Goal: Information Seeking & Learning: Learn about a topic

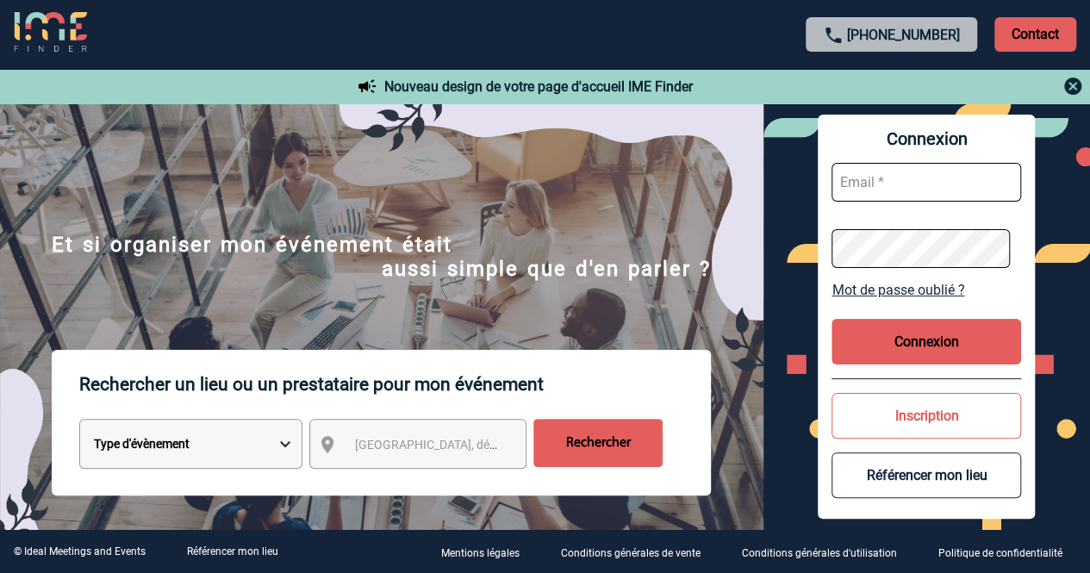
type input "commercial@maisonhelermetz.com"
click at [378, 440] on span "Ville, département, région..." at bounding box center [475, 445] width 240 height 14
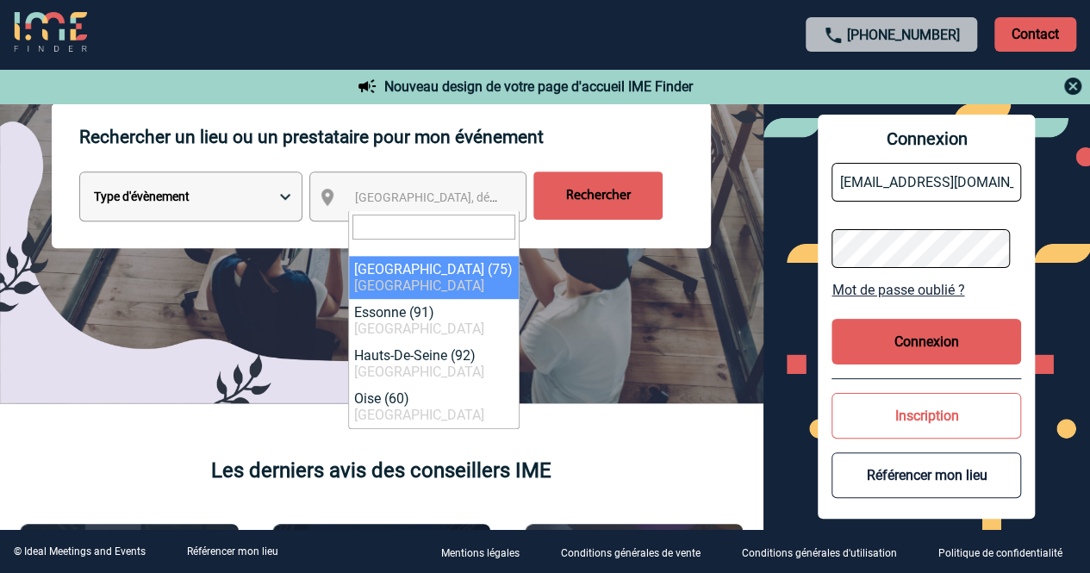
scroll to position [259, 0]
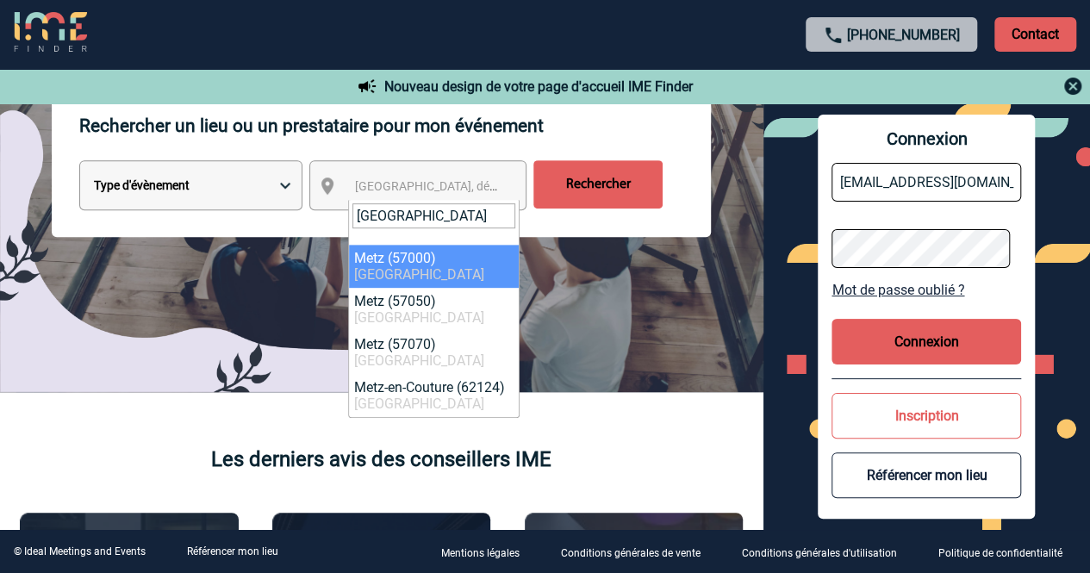
type input "metz"
select select "23002"
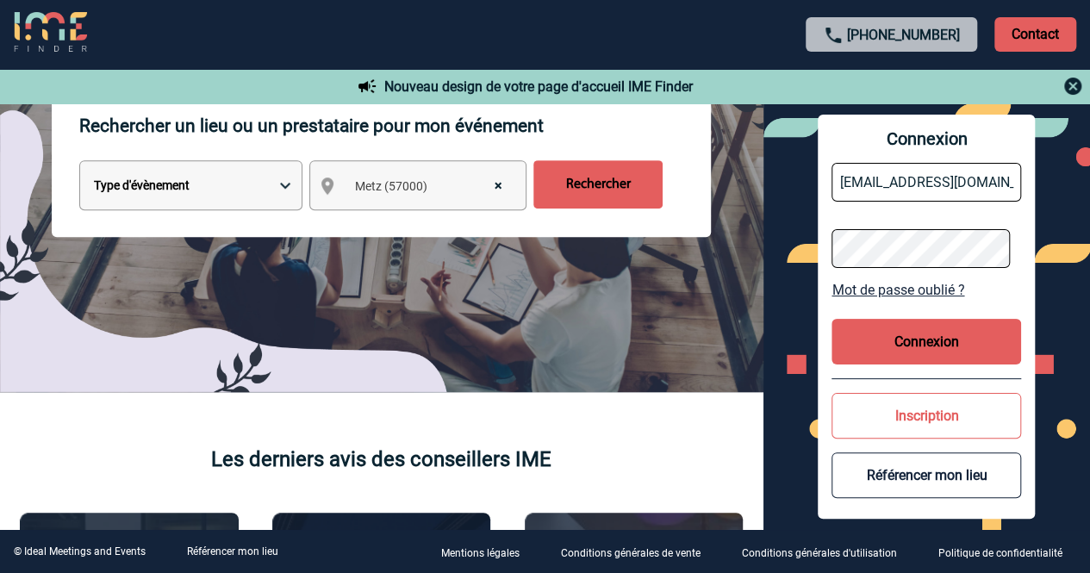
click at [608, 184] on input "Rechercher" at bounding box center [597, 184] width 129 height 48
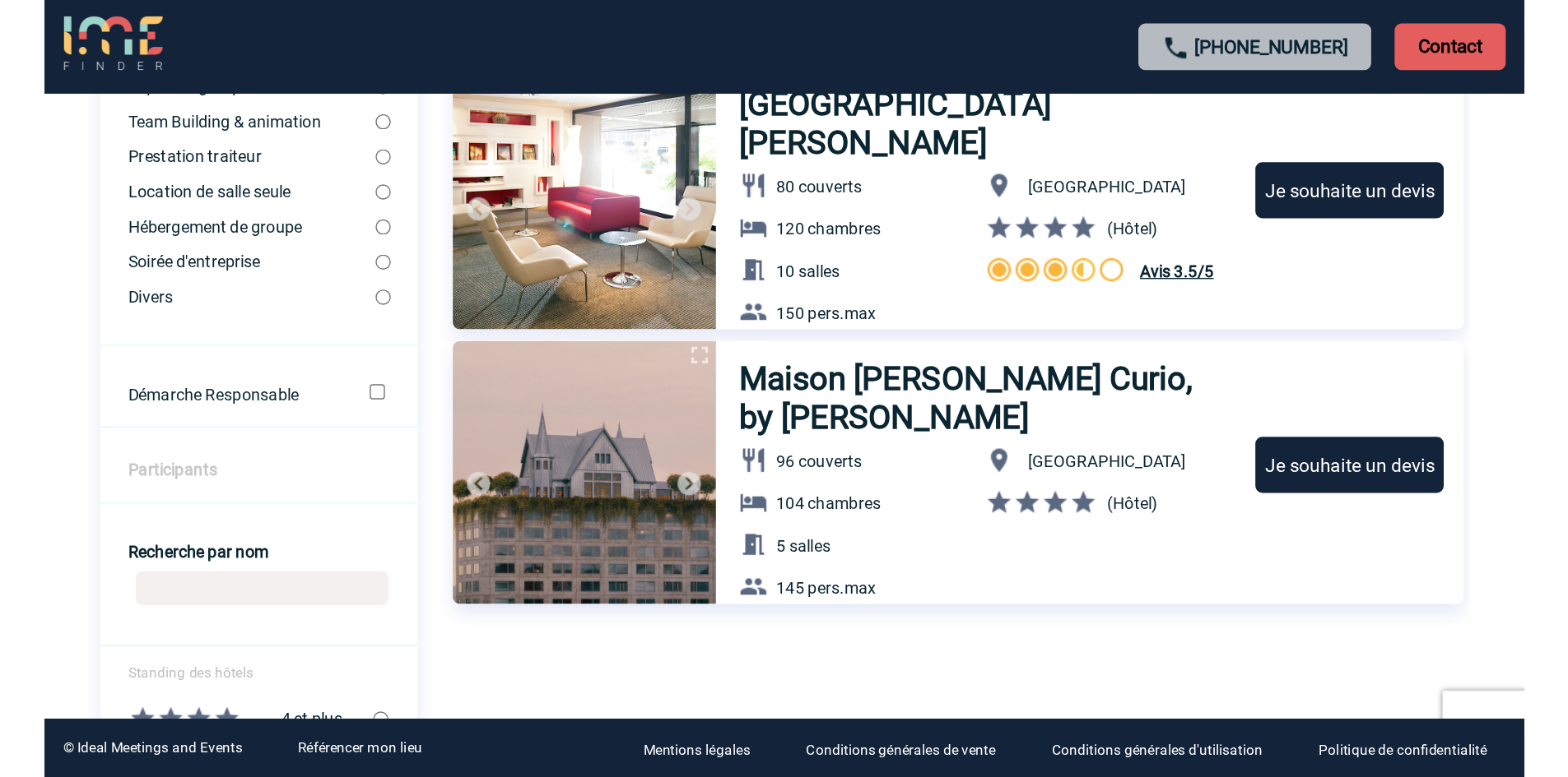
scroll to position [411, 0]
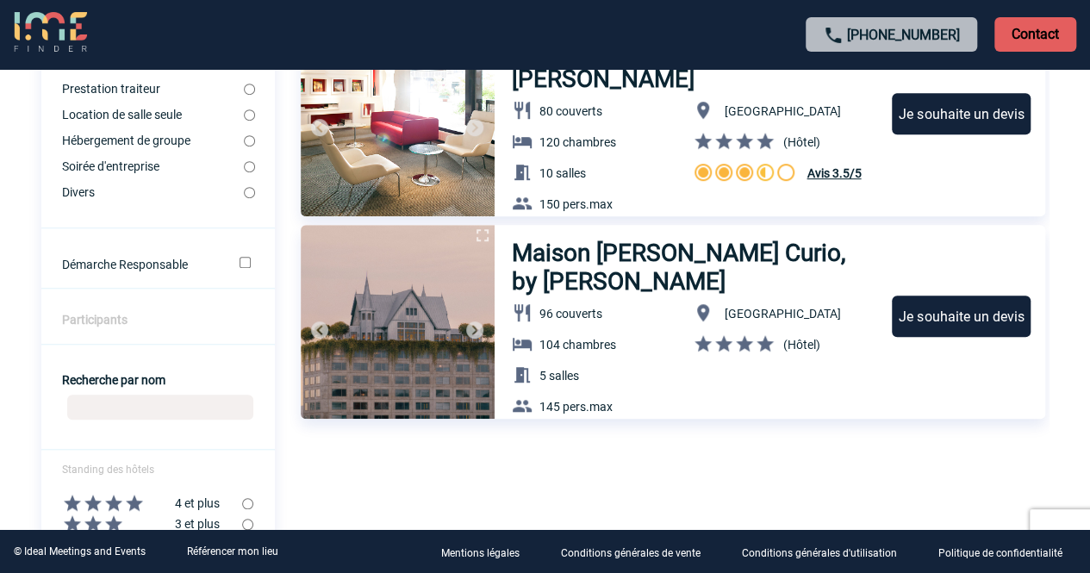
click at [691, 252] on h3 "Maison Heler Metz Curio, by [PERSON_NAME]" at bounding box center [694, 267] width 365 height 57
click at [530, 266] on h3 "Maison Heler Metz Curio, by [PERSON_NAME]" at bounding box center [694, 267] width 365 height 57
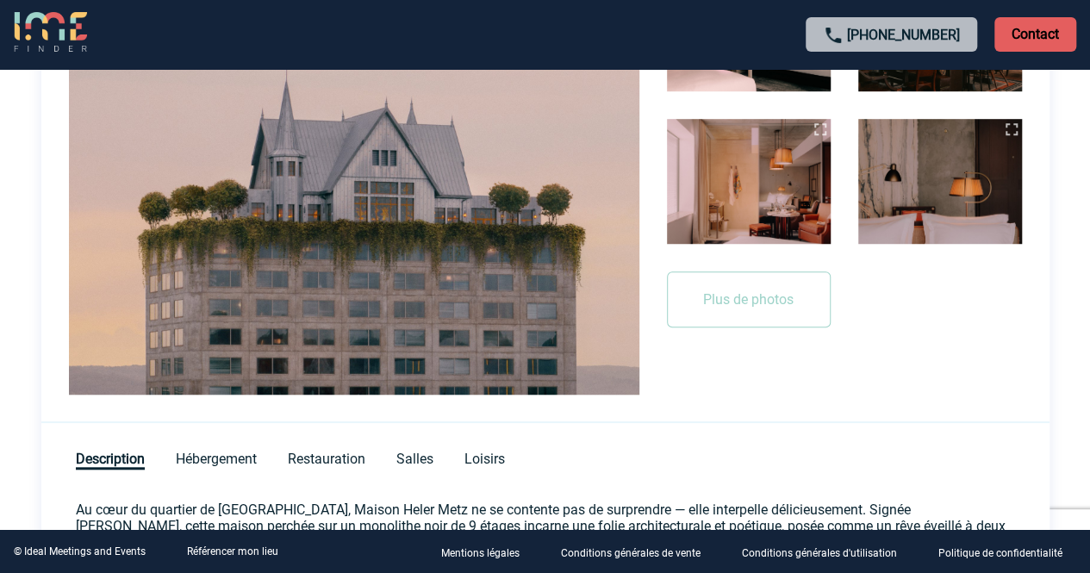
scroll to position [517, 0]
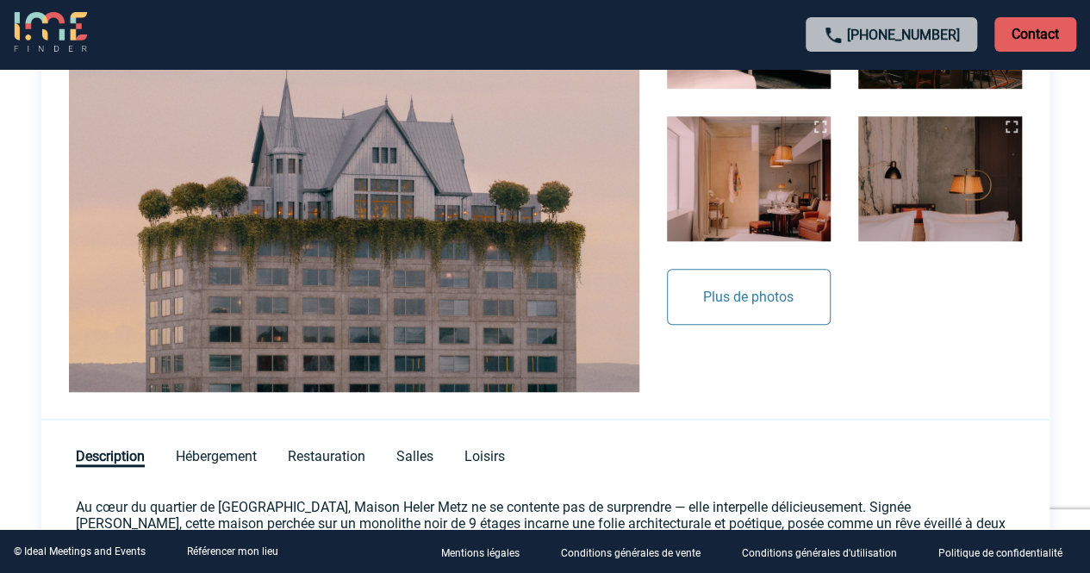
click at [765, 294] on button "Plus de photos" at bounding box center [749, 297] width 164 height 56
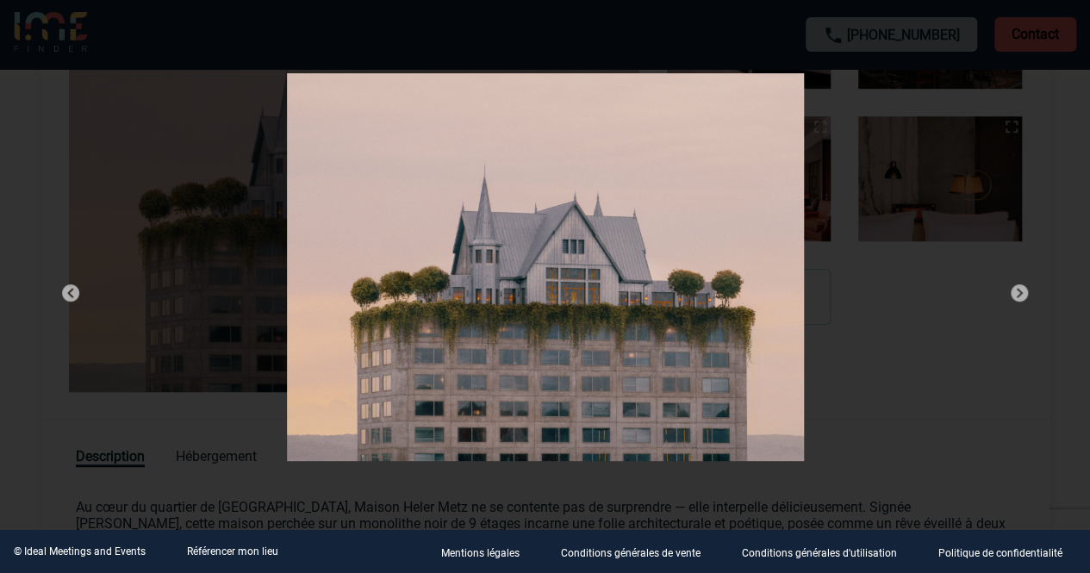
click at [1019, 290] on img at bounding box center [1019, 293] width 21 height 21
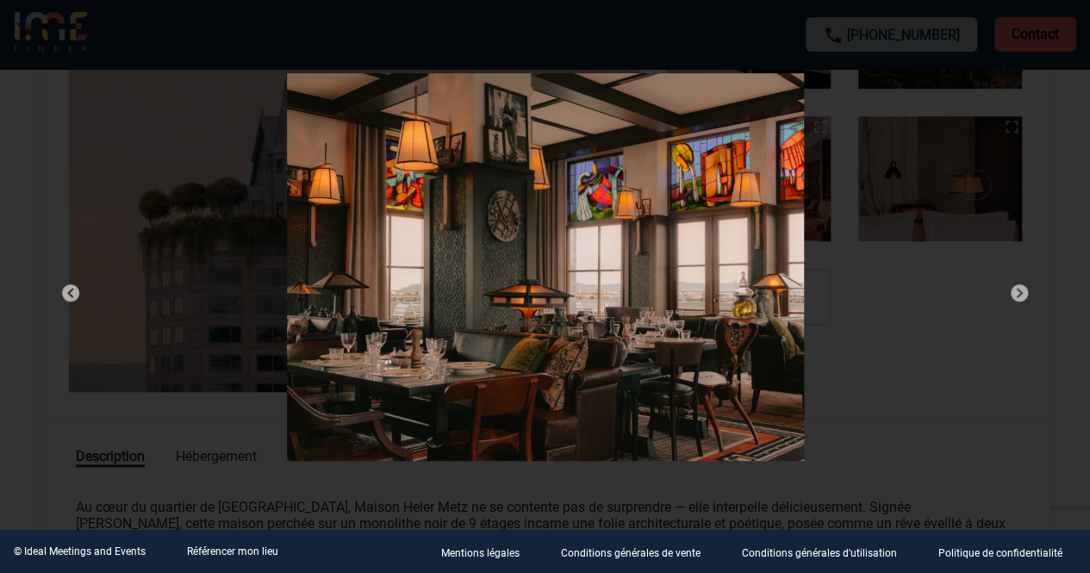
click at [1019, 290] on img at bounding box center [1019, 293] width 21 height 21
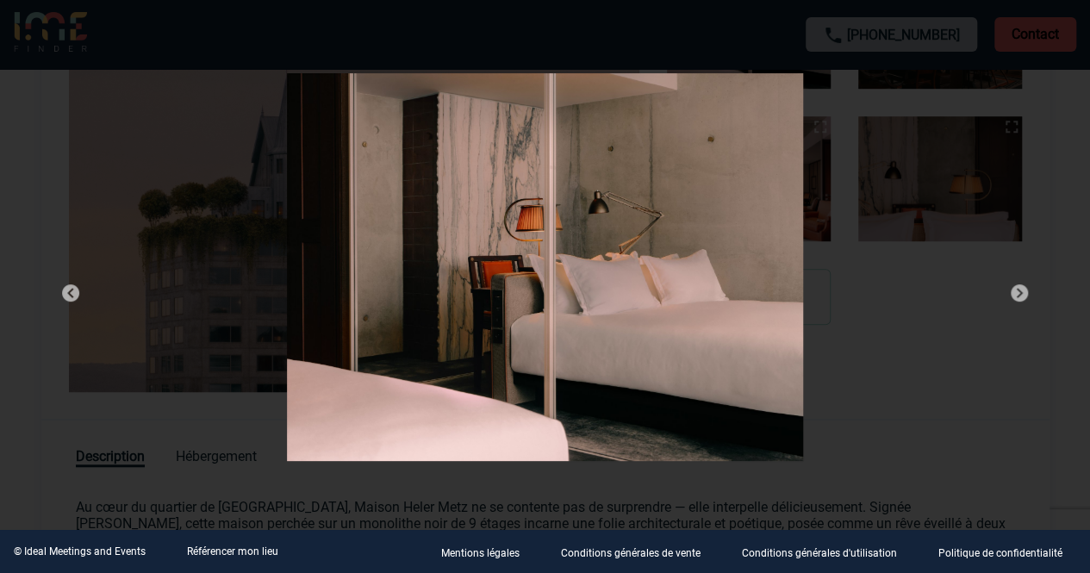
click at [1019, 290] on img at bounding box center [1019, 293] width 21 height 21
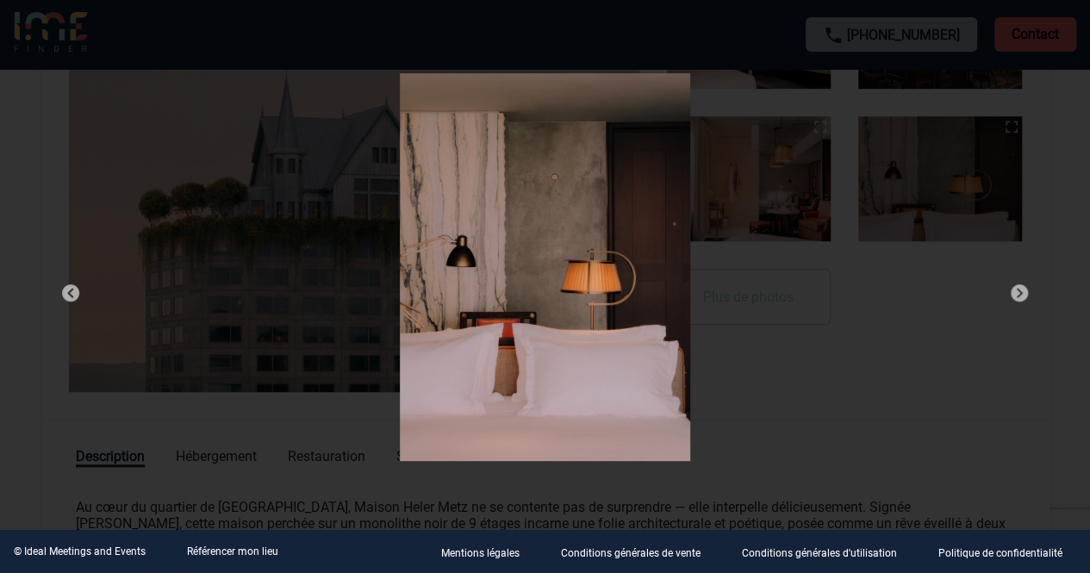
click at [1019, 290] on img at bounding box center [1019, 293] width 21 height 21
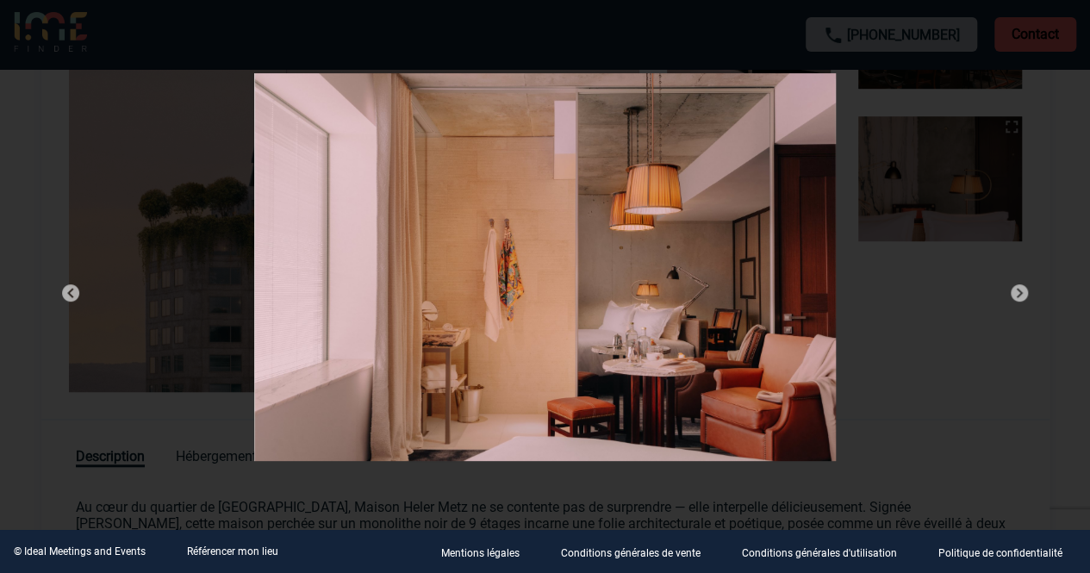
click at [1019, 290] on img at bounding box center [1019, 293] width 21 height 21
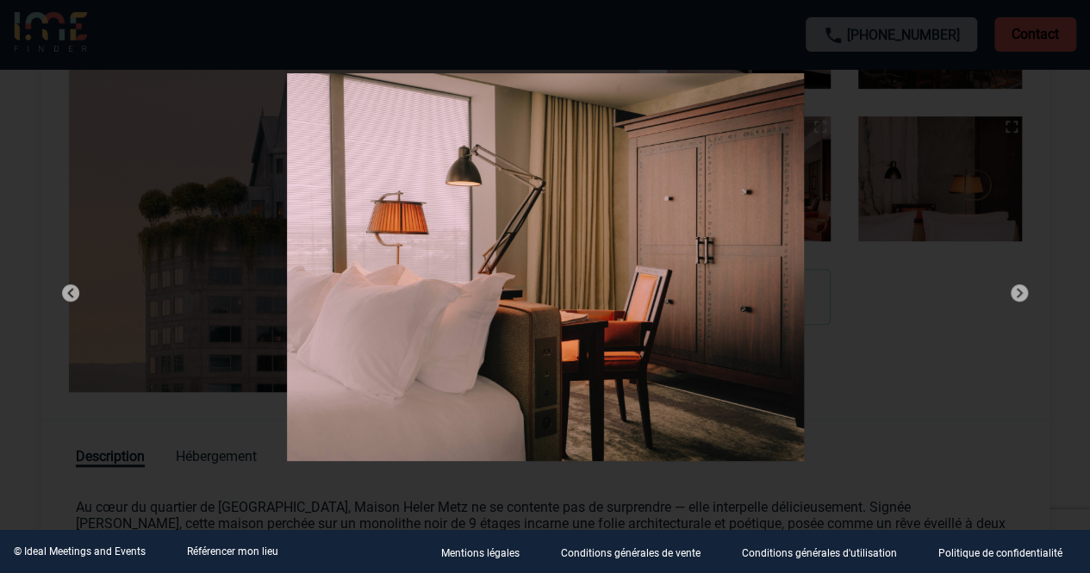
click at [1019, 290] on img at bounding box center [1019, 293] width 21 height 21
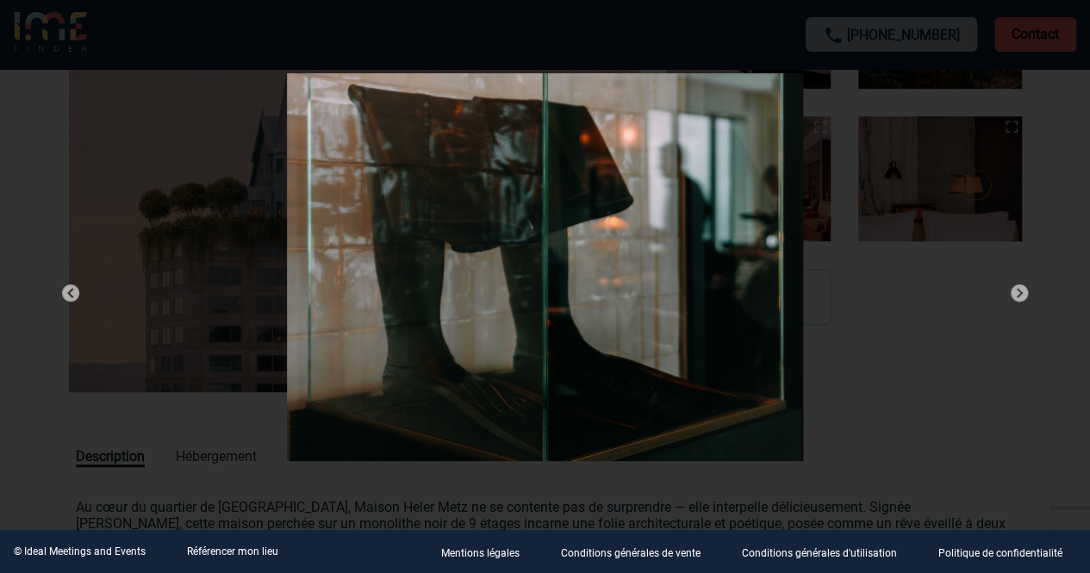
click at [1019, 290] on img at bounding box center [1019, 293] width 21 height 21
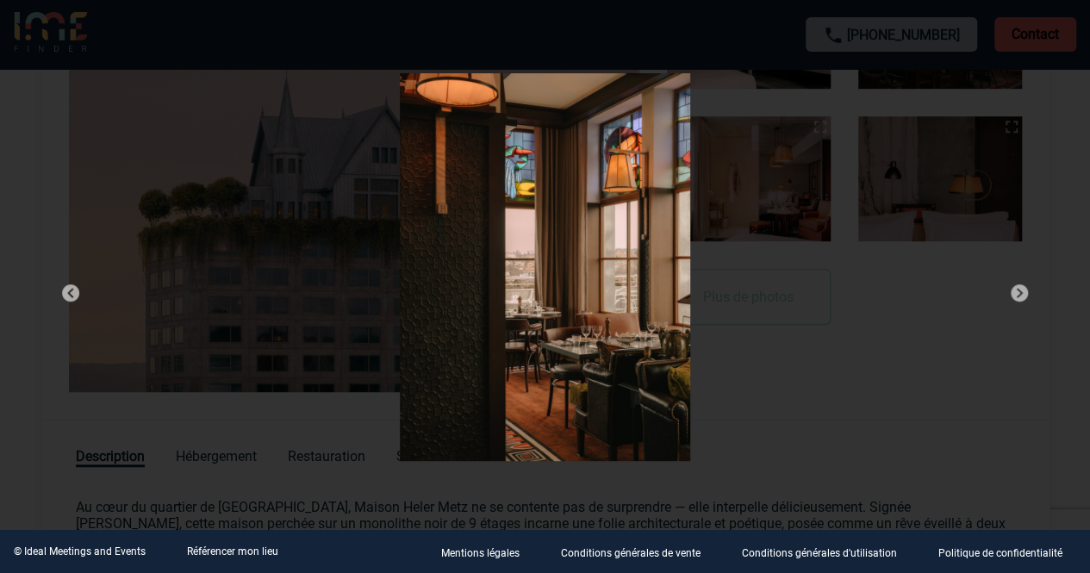
click at [1019, 290] on img at bounding box center [1019, 293] width 21 height 21
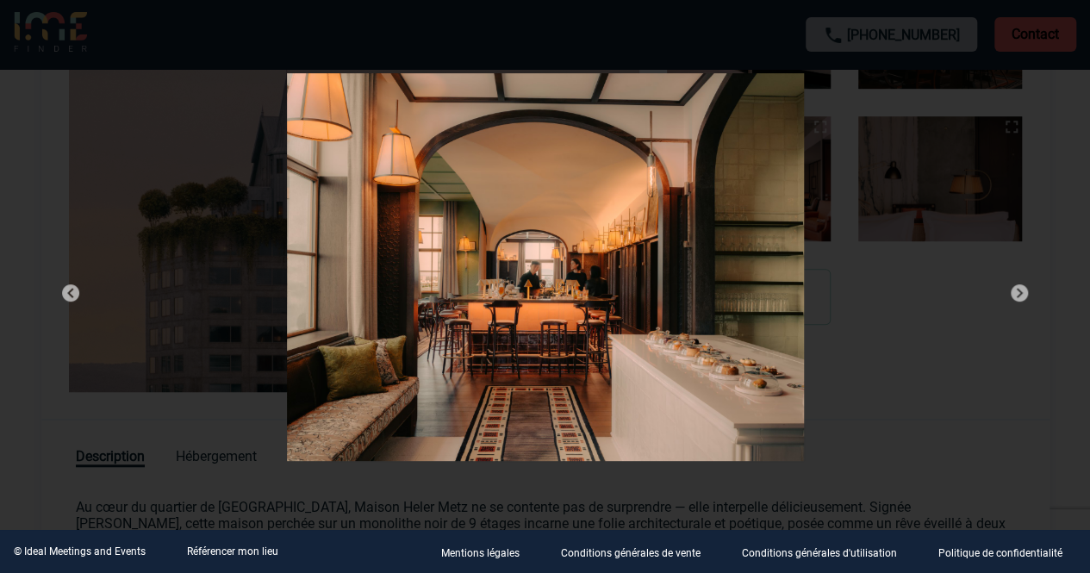
click at [1019, 290] on img at bounding box center [1019, 293] width 21 height 21
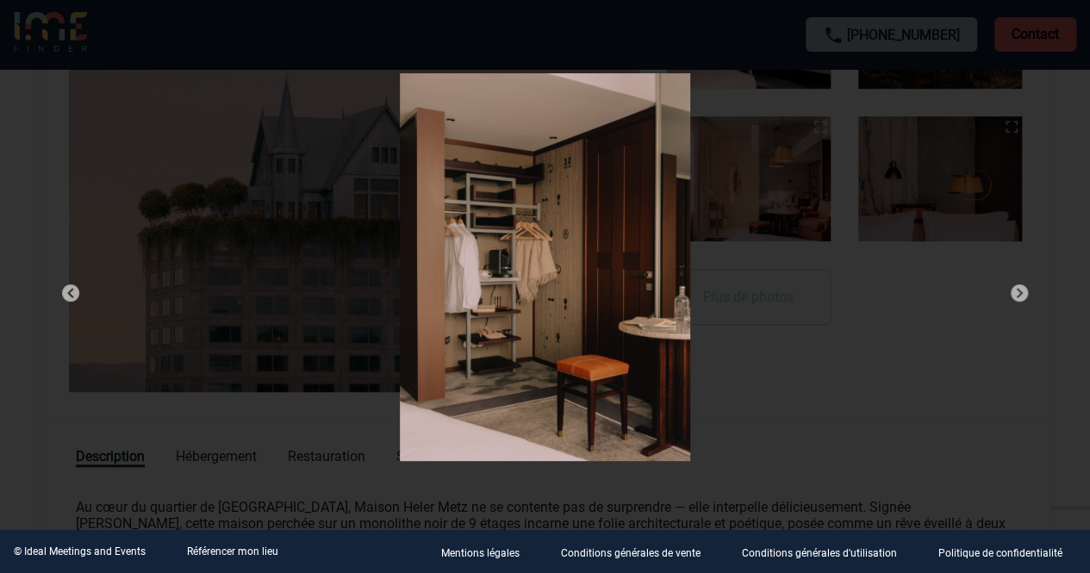
click at [1019, 290] on img at bounding box center [1019, 293] width 21 height 21
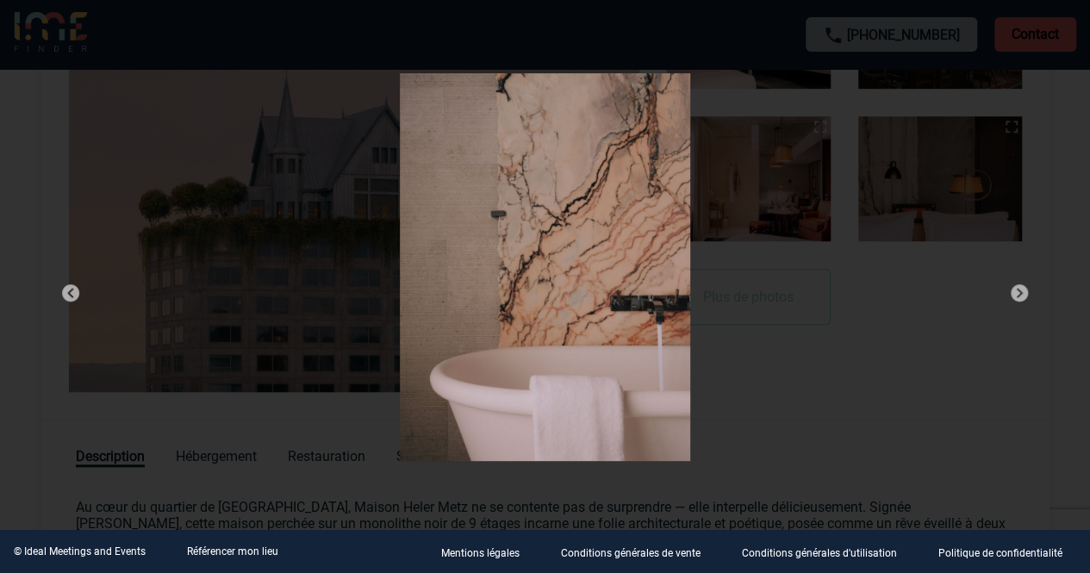
click at [1019, 290] on img at bounding box center [1019, 293] width 21 height 21
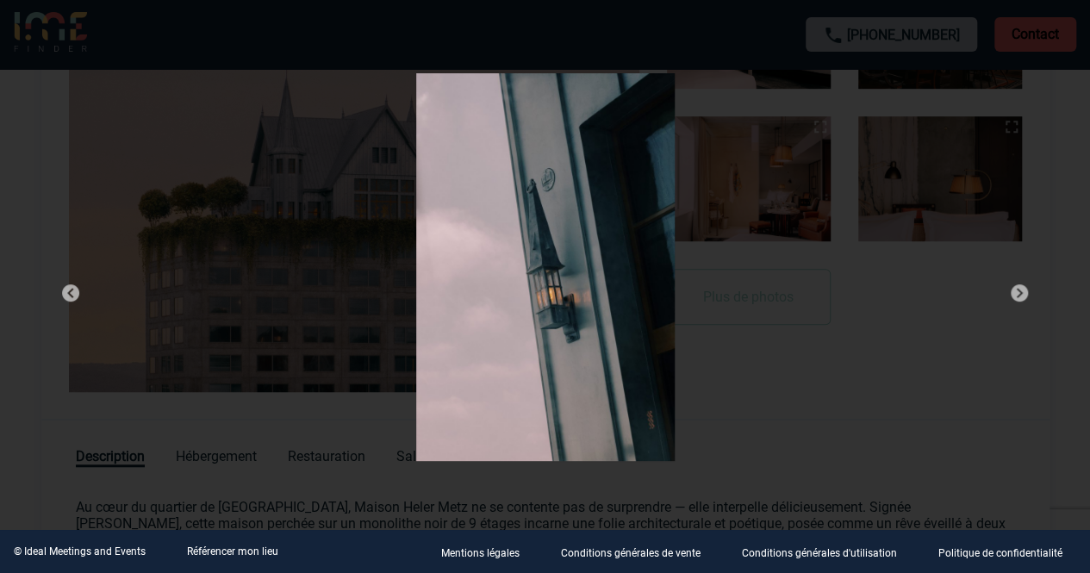
click at [1019, 290] on img at bounding box center [1019, 293] width 21 height 21
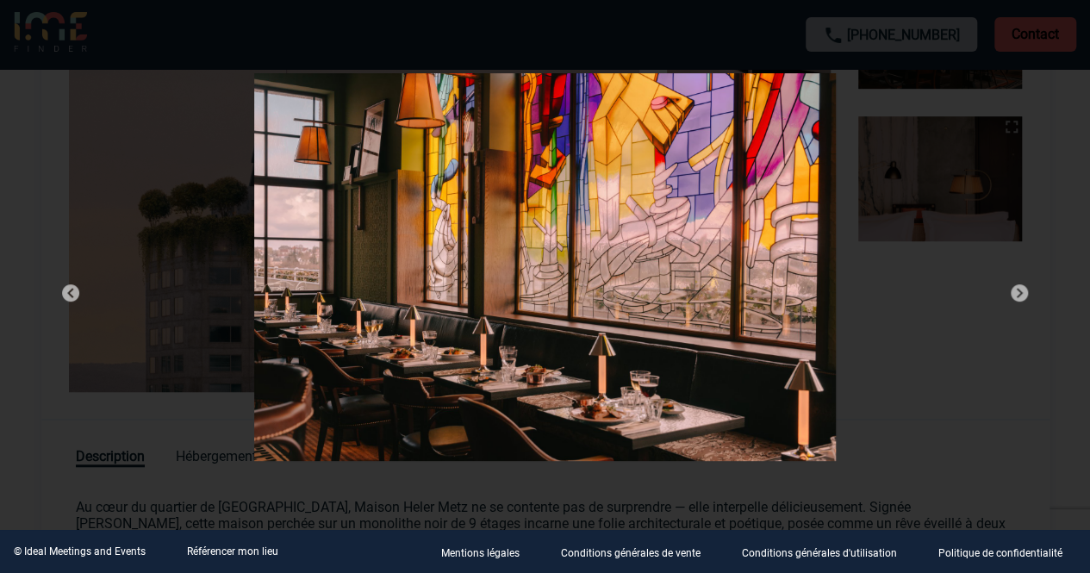
click at [1019, 290] on img at bounding box center [1019, 293] width 21 height 21
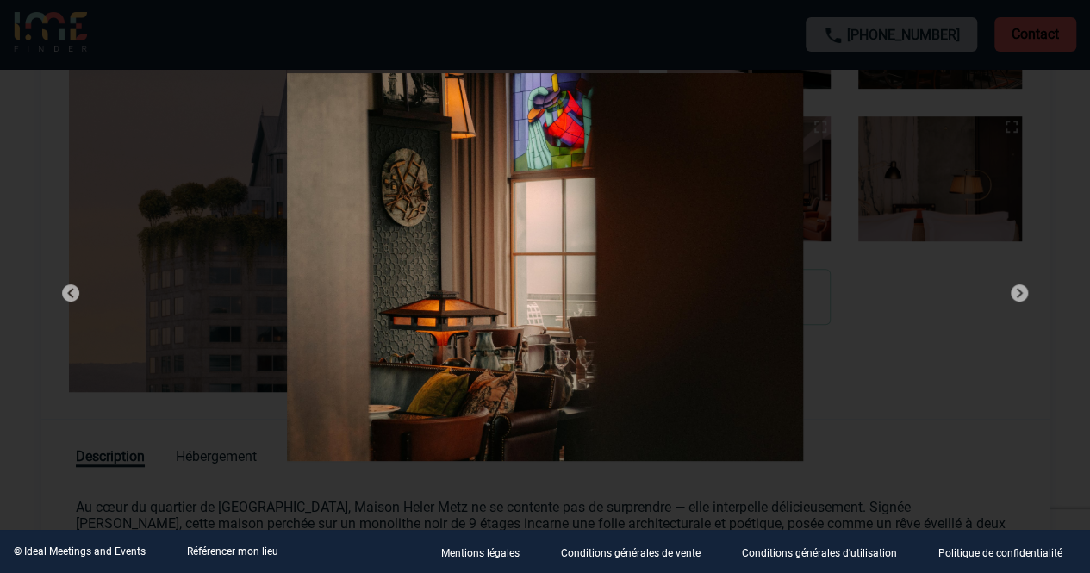
click at [1019, 290] on img at bounding box center [1019, 293] width 21 height 21
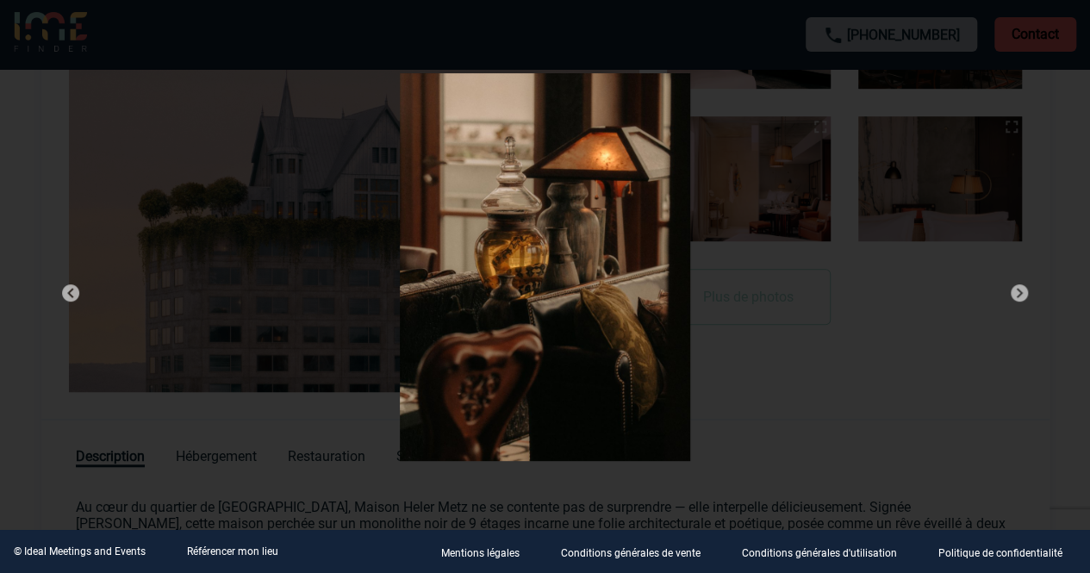
click at [1019, 290] on img at bounding box center [1019, 293] width 21 height 21
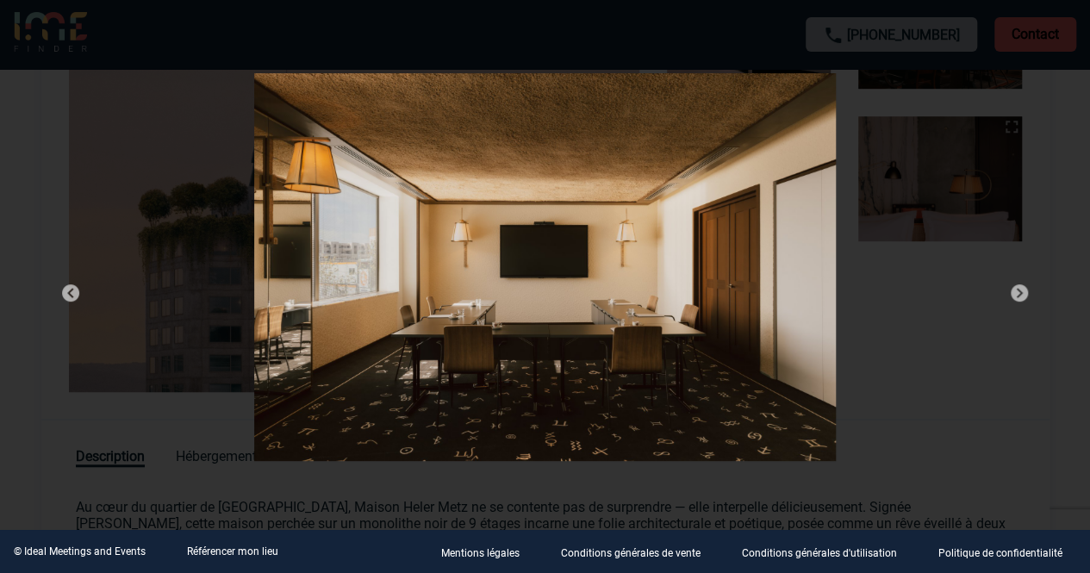
click at [1019, 290] on img at bounding box center [1019, 293] width 21 height 21
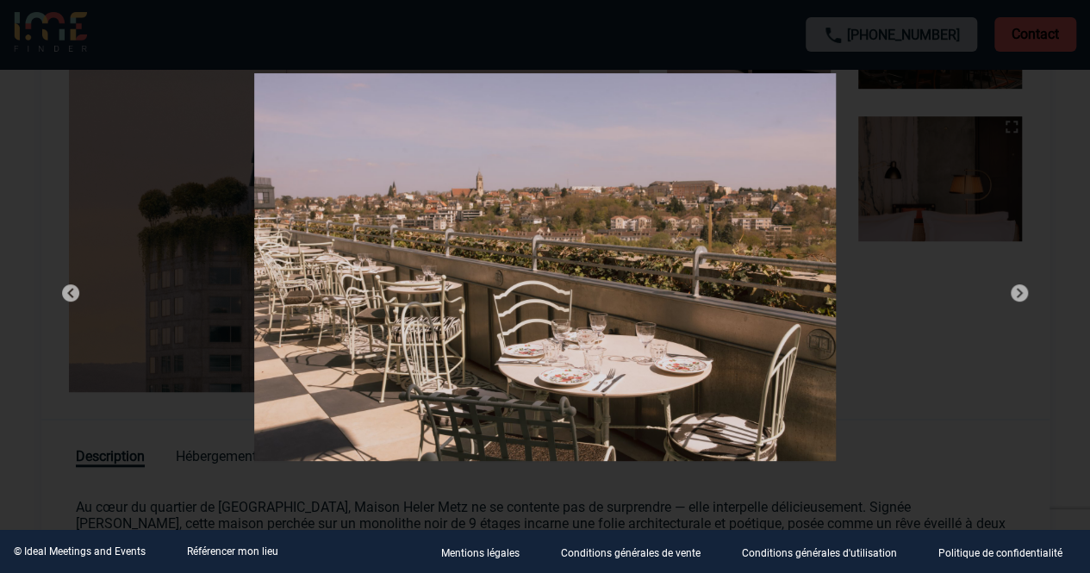
click at [1019, 290] on img at bounding box center [1019, 293] width 21 height 21
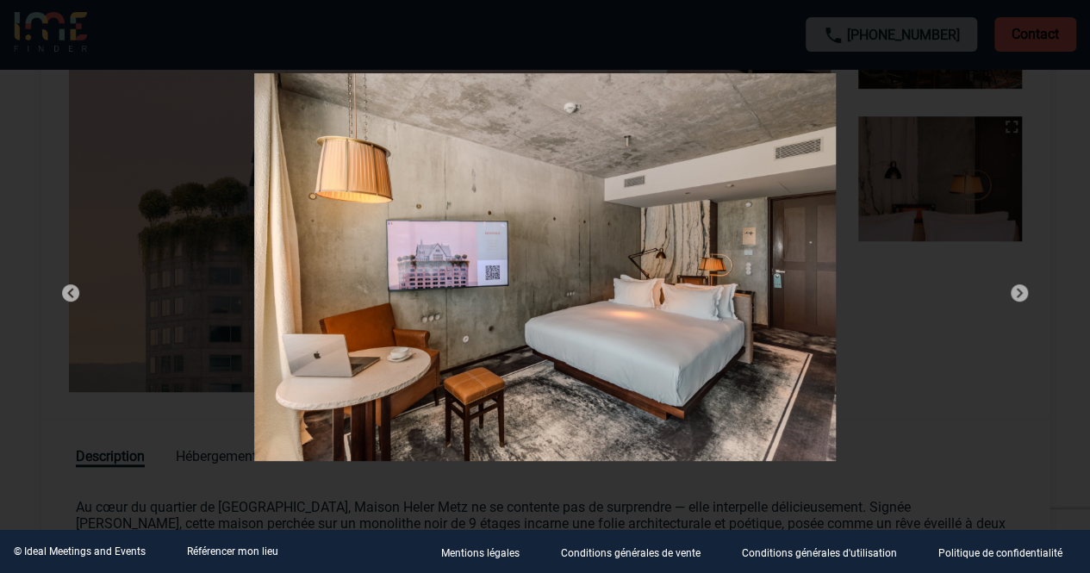
click at [1019, 290] on img at bounding box center [1019, 293] width 21 height 21
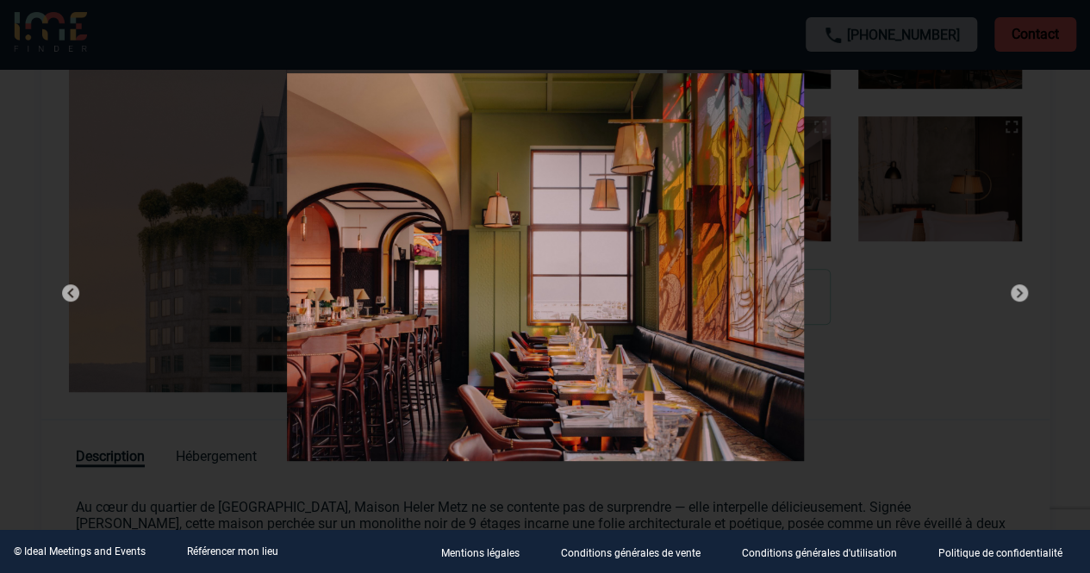
click at [1019, 290] on img at bounding box center [1019, 293] width 21 height 21
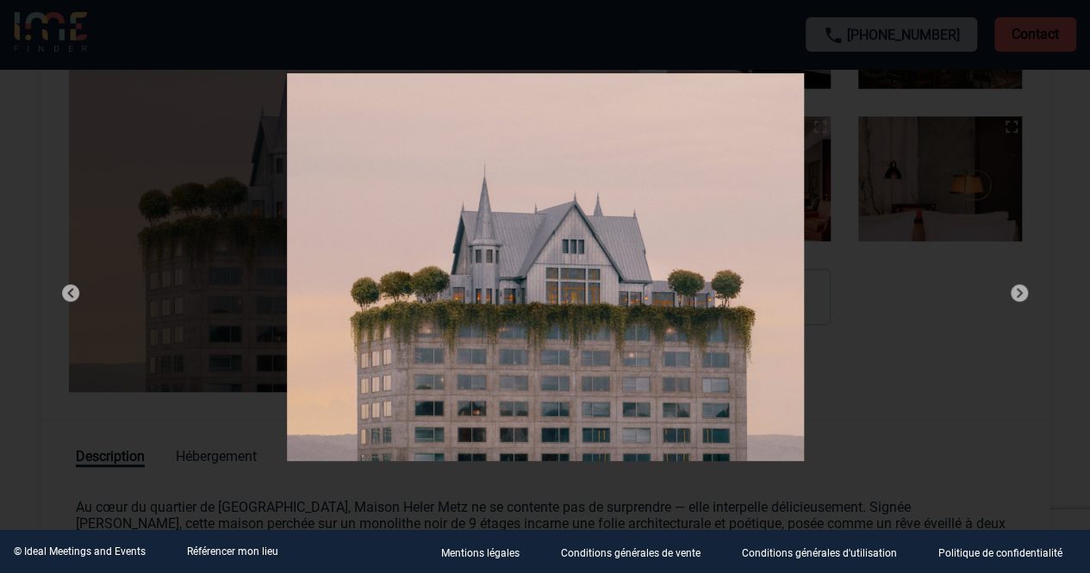
click at [1019, 290] on img at bounding box center [1019, 293] width 21 height 21
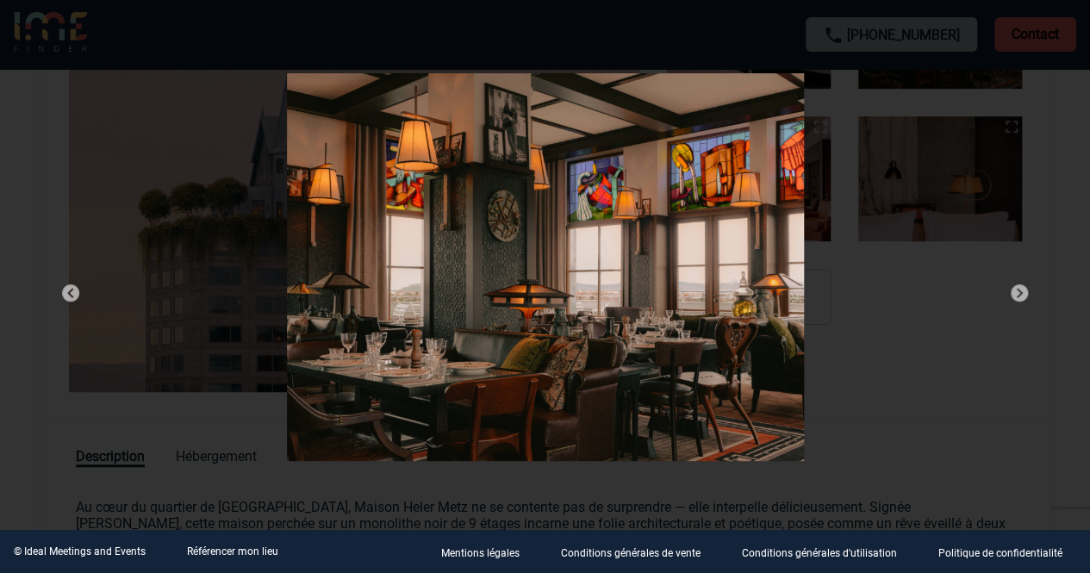
click at [1019, 290] on img at bounding box center [1019, 293] width 21 height 21
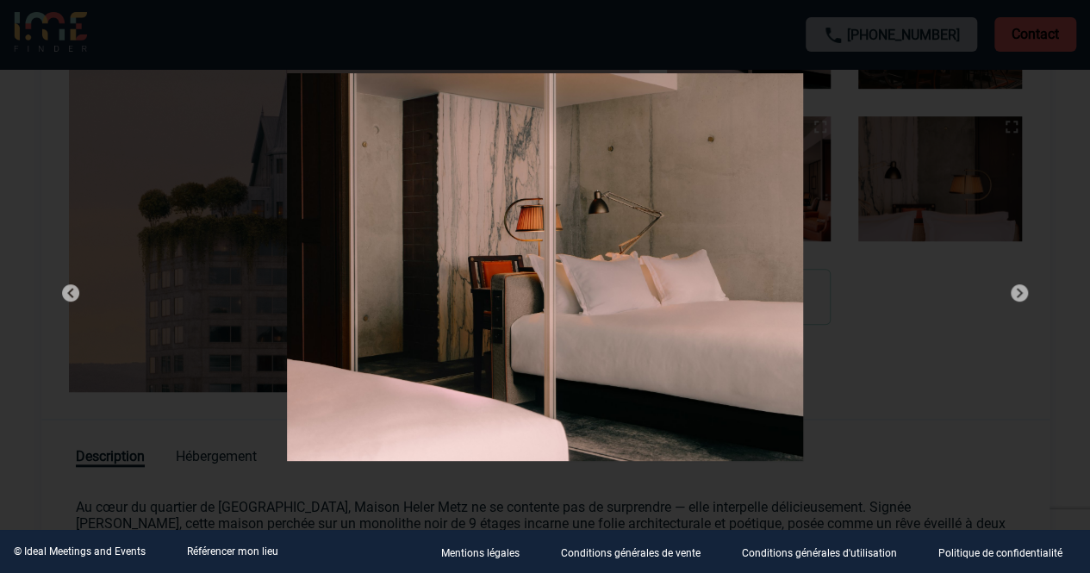
click at [1019, 290] on img at bounding box center [1019, 293] width 21 height 21
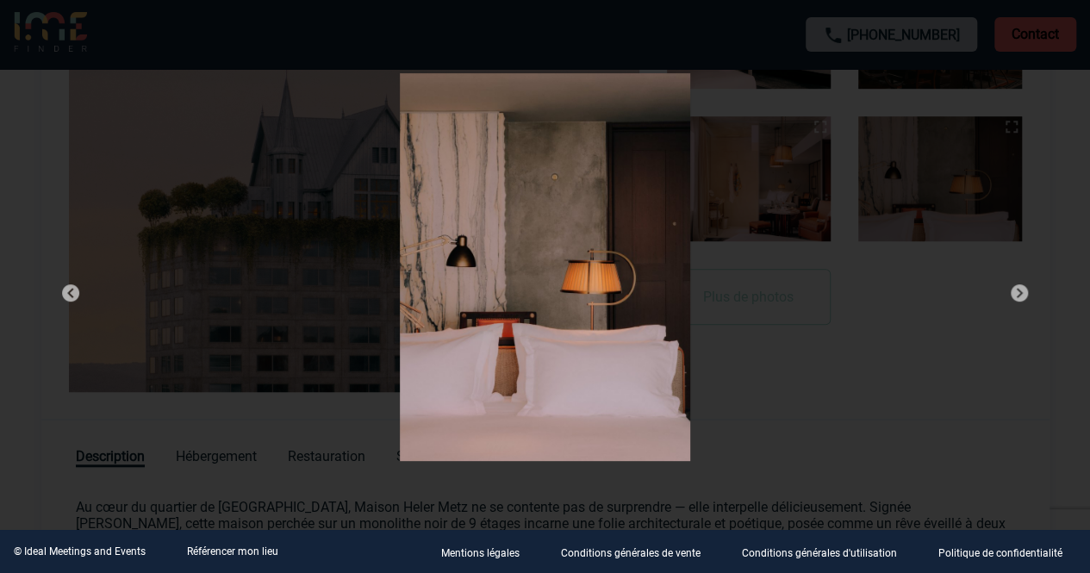
click at [1019, 290] on img at bounding box center [1019, 293] width 21 height 21
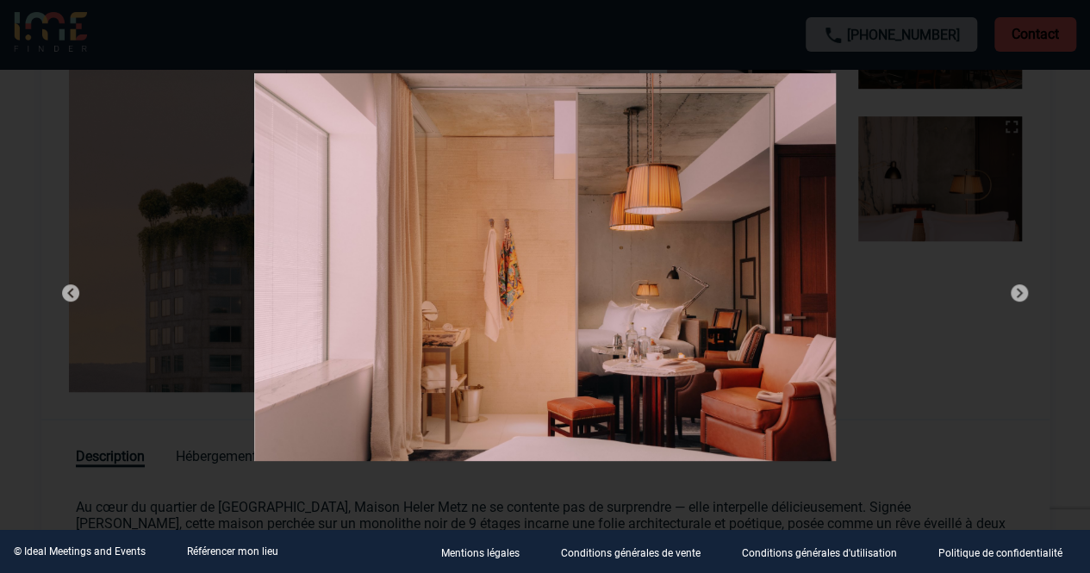
click at [1019, 290] on img at bounding box center [1019, 293] width 21 height 21
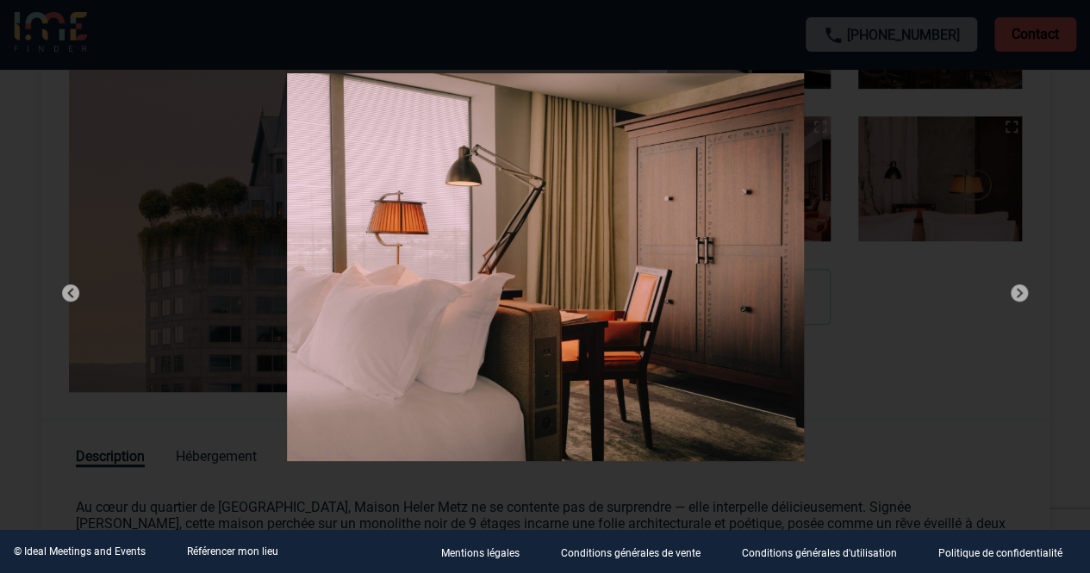
click at [1019, 290] on img at bounding box center [1019, 293] width 21 height 21
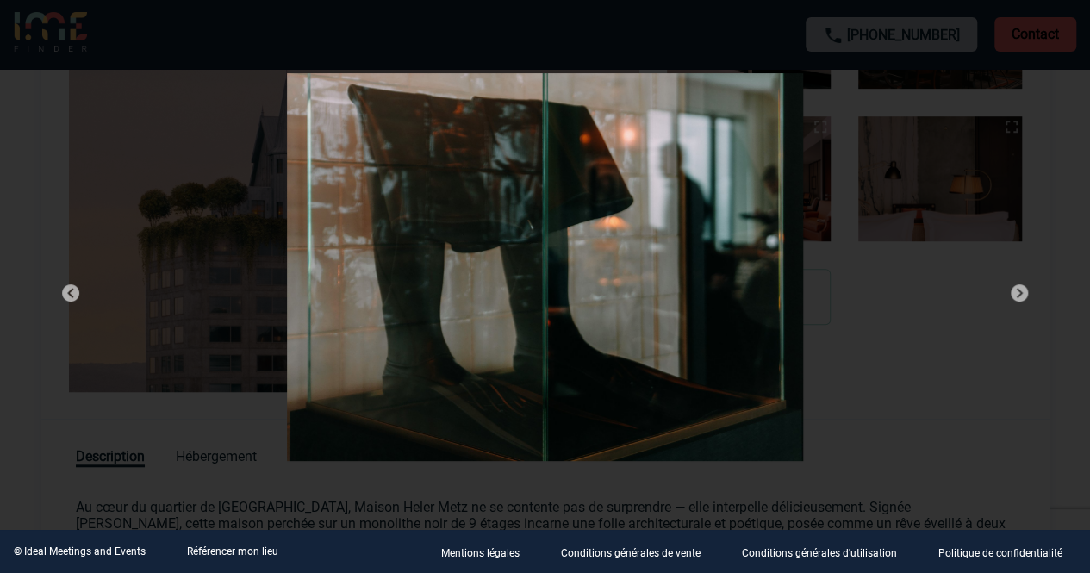
click at [1019, 290] on img at bounding box center [1019, 293] width 21 height 21
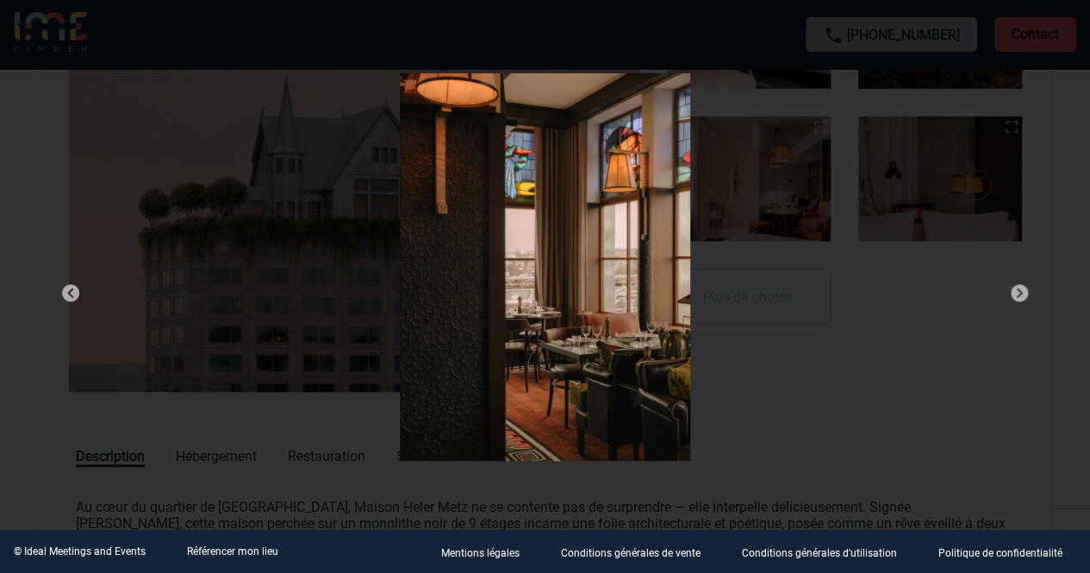
click at [1019, 290] on img at bounding box center [1019, 293] width 21 height 21
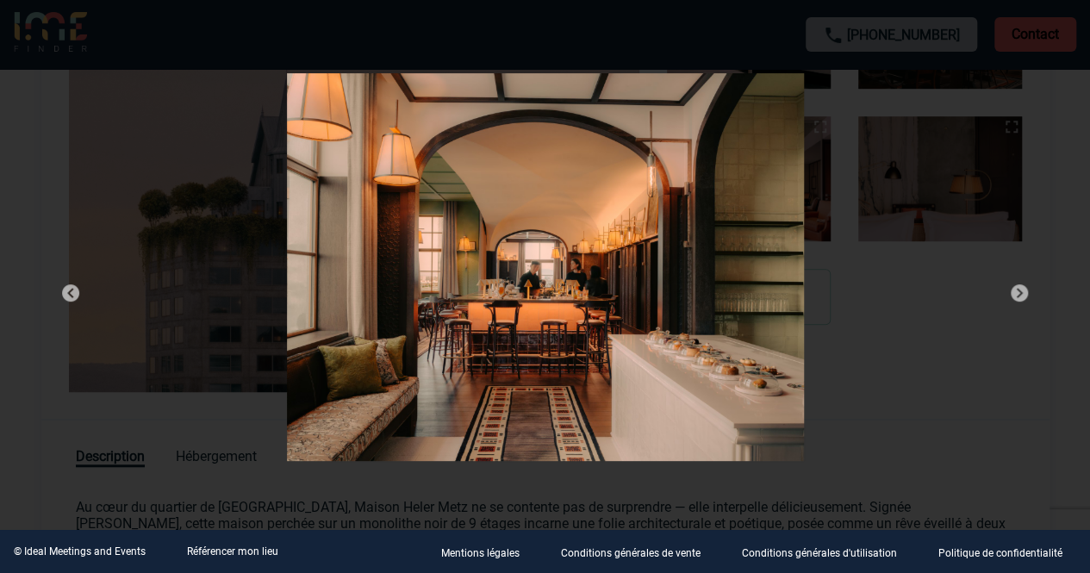
click at [1019, 290] on img at bounding box center [1019, 293] width 21 height 21
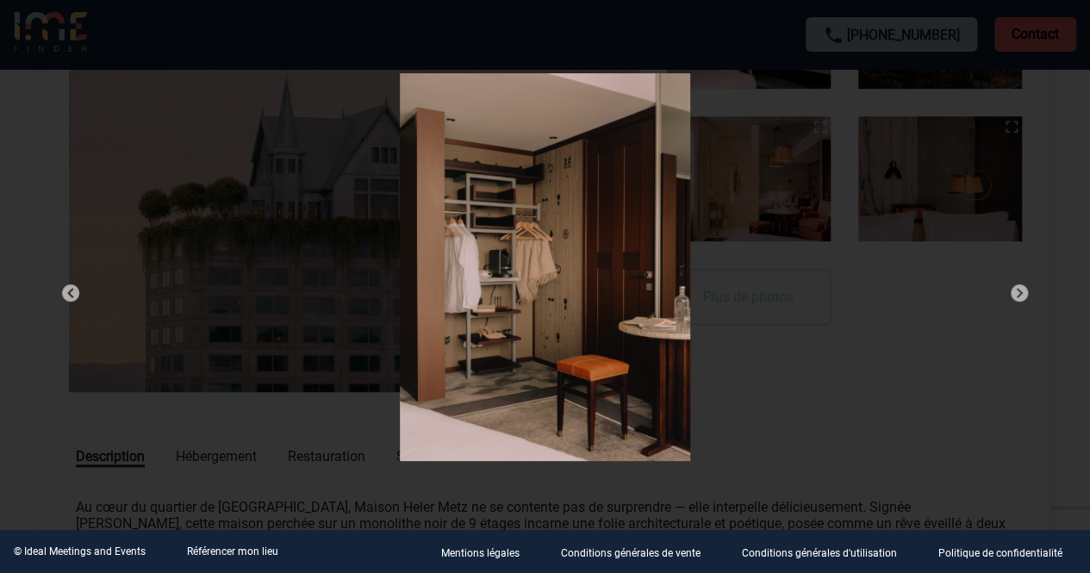
click at [1019, 290] on img at bounding box center [1019, 293] width 21 height 21
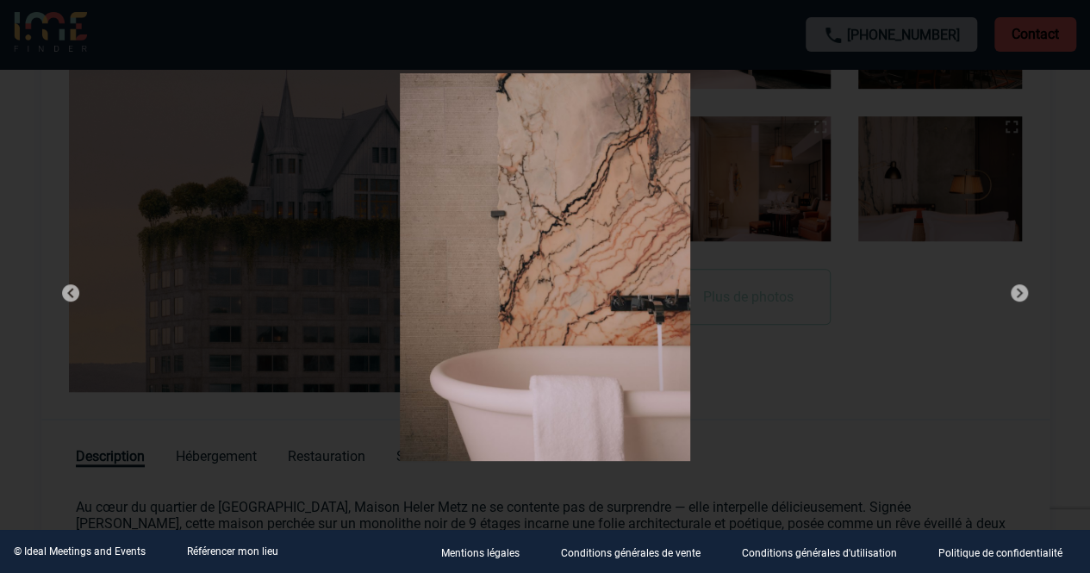
click at [1019, 290] on img at bounding box center [1019, 293] width 21 height 21
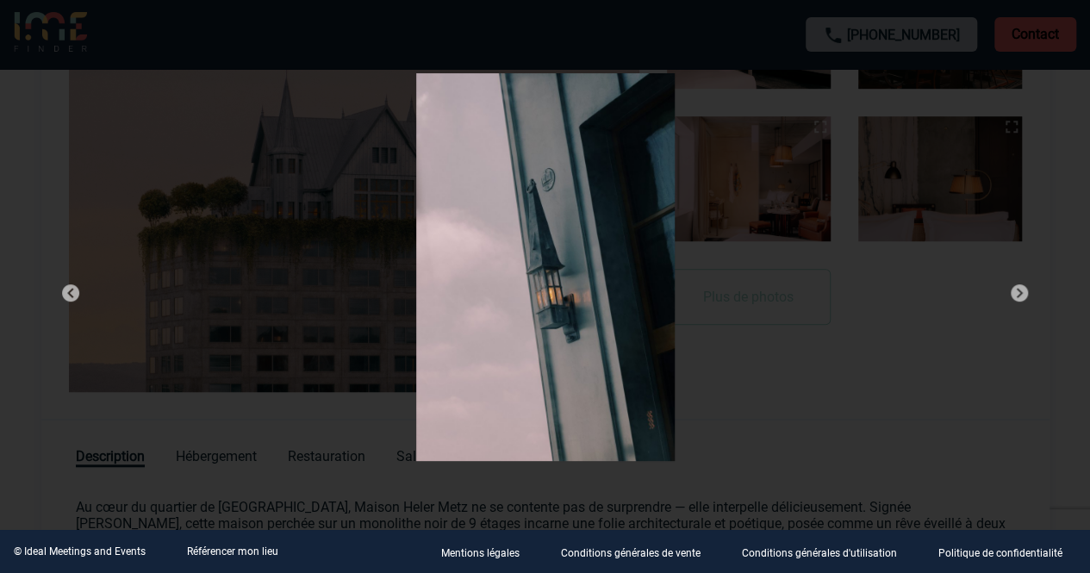
click at [1019, 290] on img at bounding box center [1019, 293] width 21 height 21
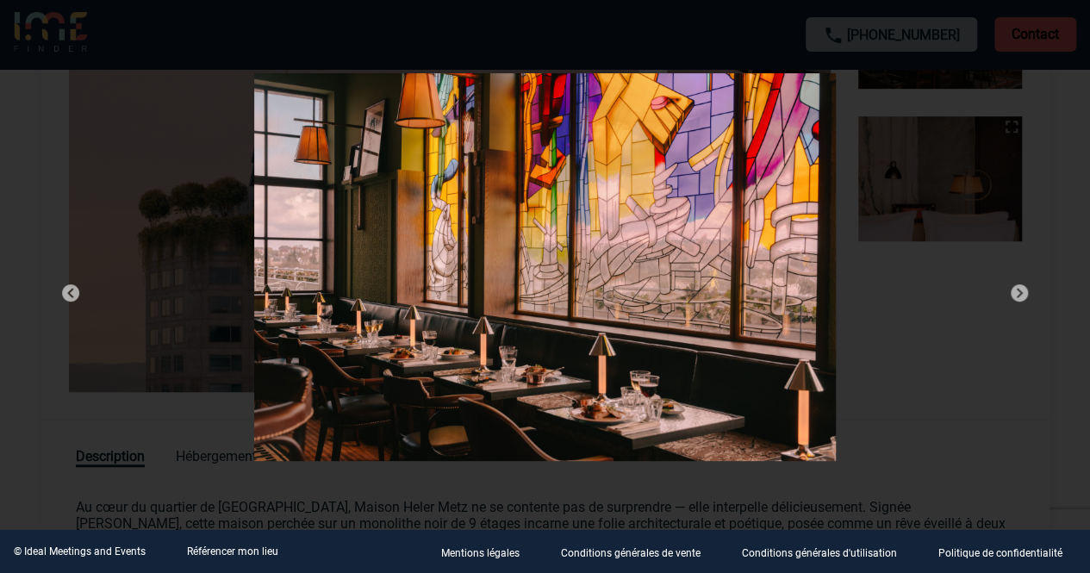
click at [1019, 290] on img at bounding box center [1019, 293] width 21 height 21
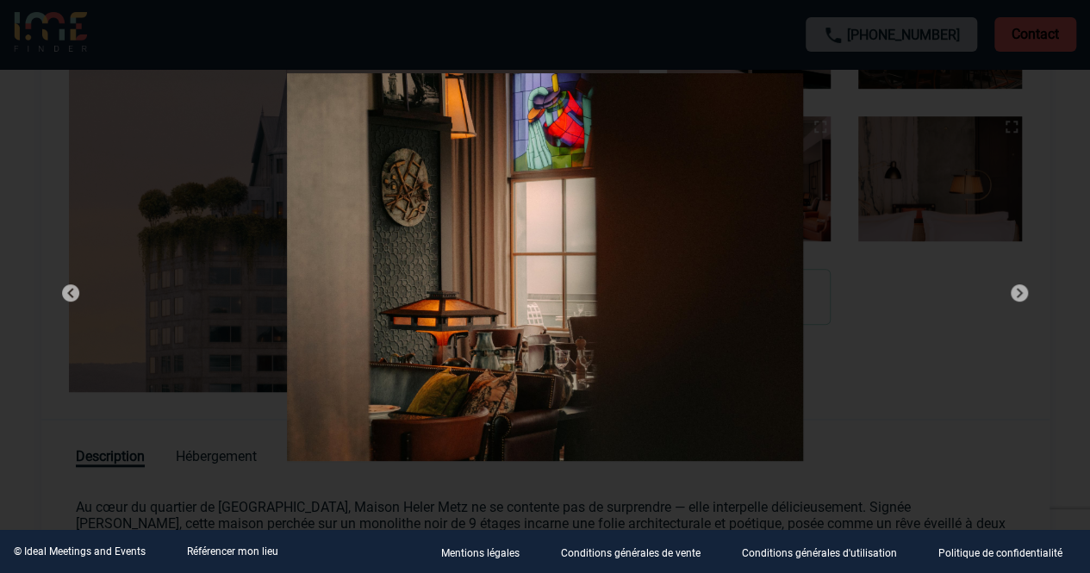
click at [1019, 290] on img at bounding box center [1019, 293] width 21 height 21
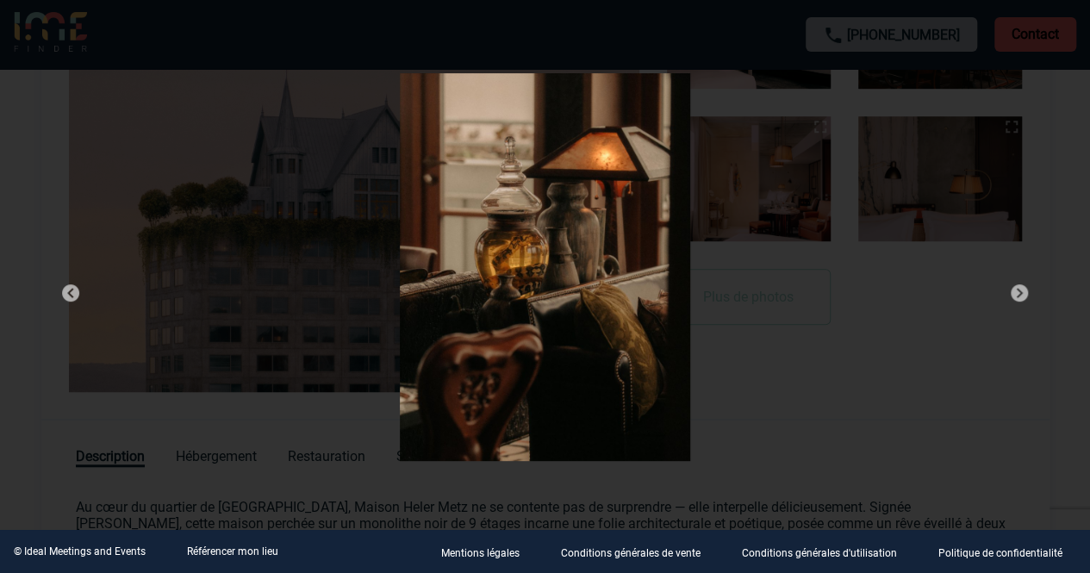
click at [1019, 290] on img at bounding box center [1019, 293] width 21 height 21
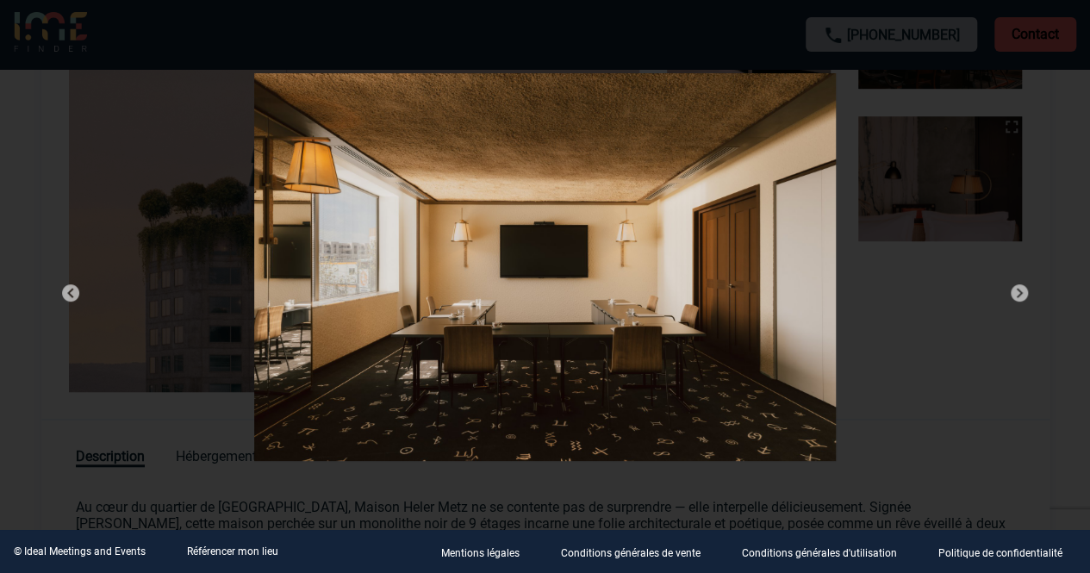
click at [1019, 290] on img at bounding box center [1019, 293] width 21 height 21
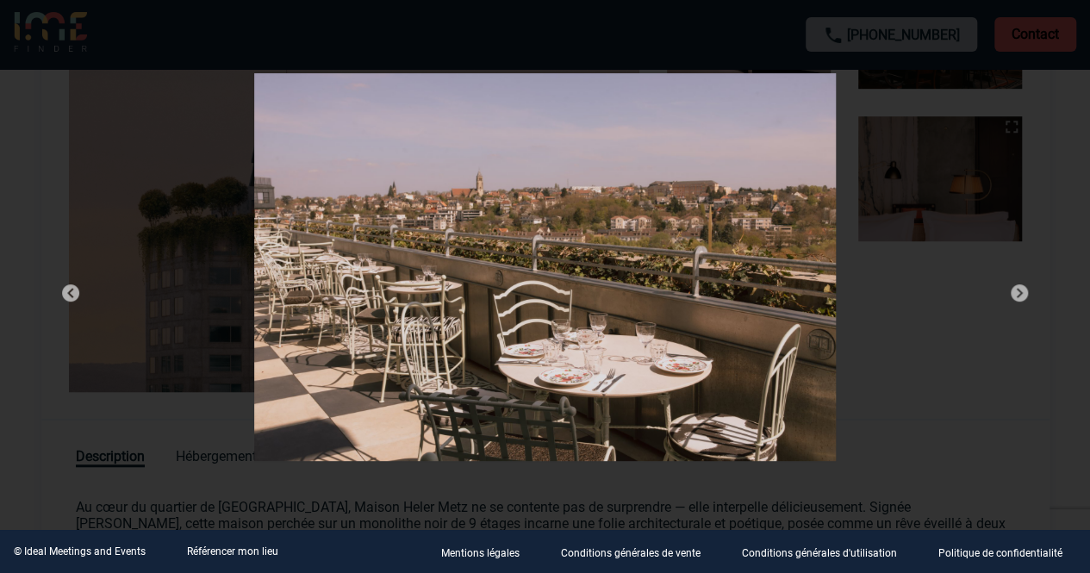
click at [1019, 290] on img at bounding box center [1019, 293] width 21 height 21
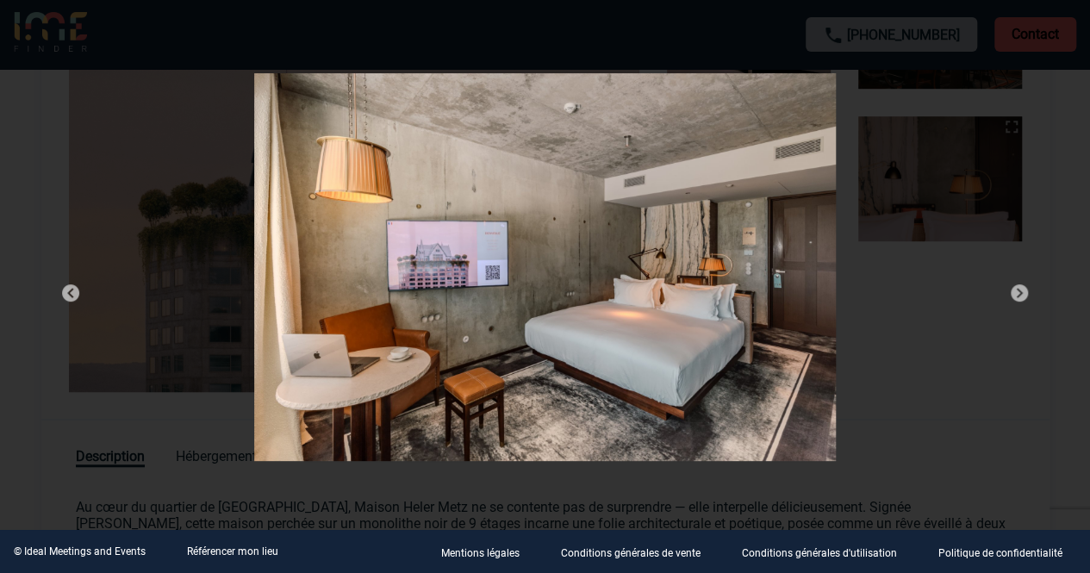
click at [1019, 290] on img at bounding box center [1019, 293] width 21 height 21
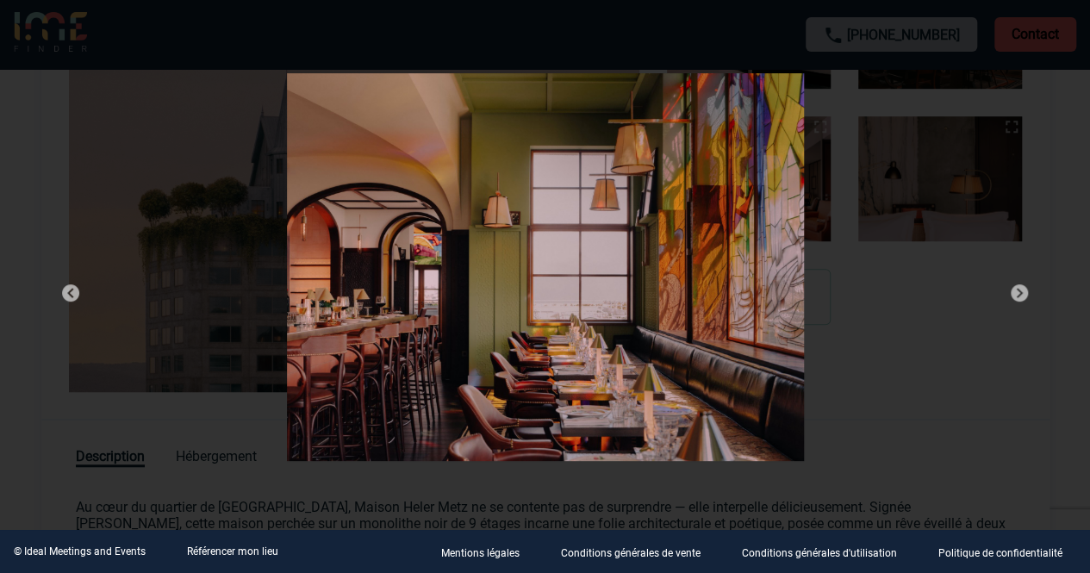
click at [1019, 290] on img at bounding box center [1019, 293] width 21 height 21
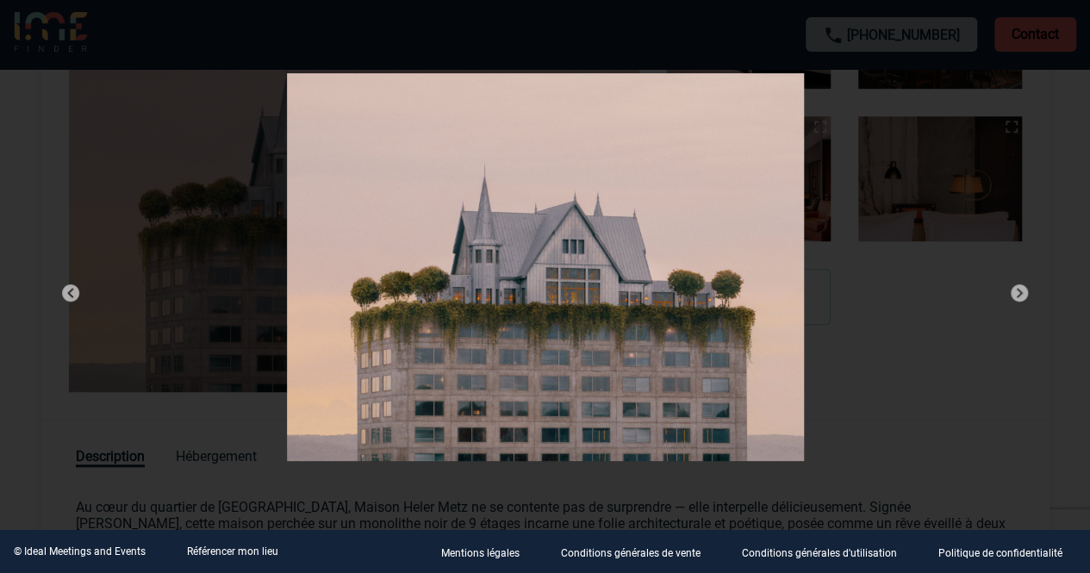
click at [964, 252] on div at bounding box center [545, 271] width 1025 height 439
click at [1034, 33] on div at bounding box center [545, 286] width 1090 height 573
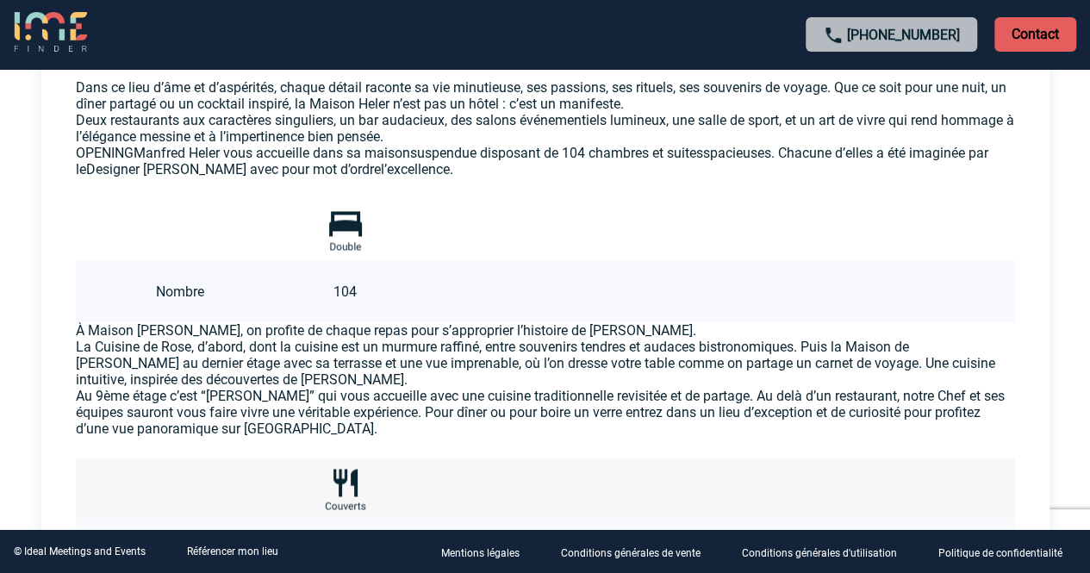
scroll to position [776, 0]
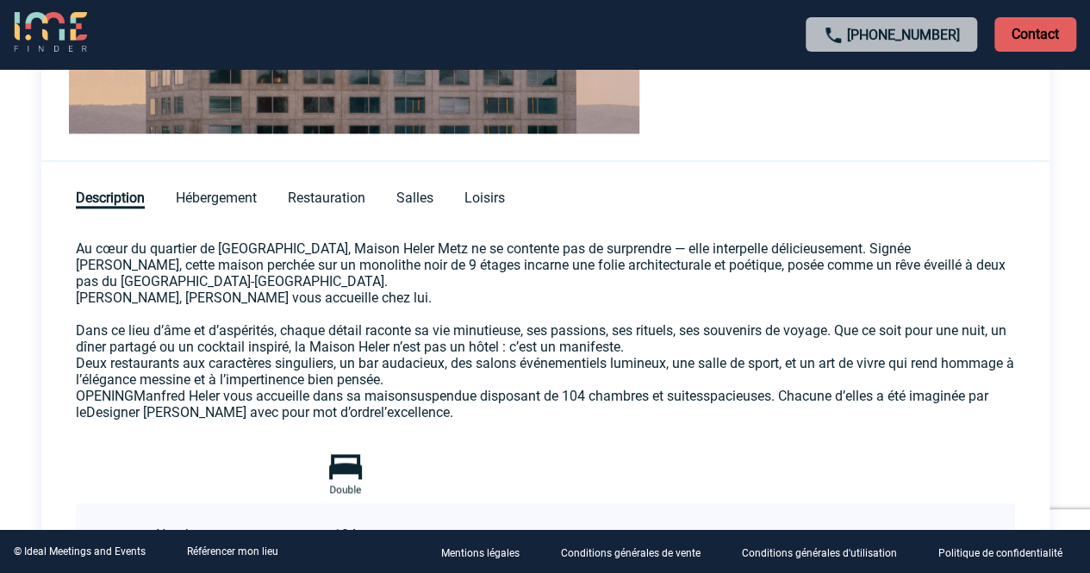
drag, startPoint x: 472, startPoint y: 411, endPoint x: 74, endPoint y: 396, distance: 398.4
click at [74, 396] on div "Hebergement OPENINGManfred Heler vous accueille dans sa maisonsuspendue disposa…" at bounding box center [545, 477] width 1008 height 178
copy p "OPENINGManfred Heler vous accueille dans sa maisonsuspendue disposant de 104 ch…"
click at [473, 194] on span "Loisirs" at bounding box center [484, 199] width 41 height 19
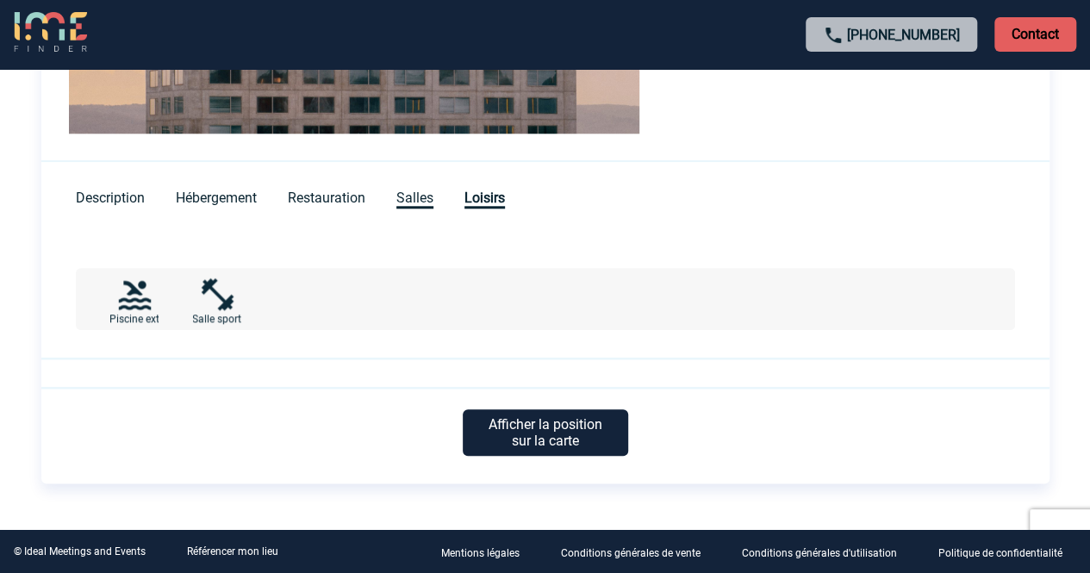
click at [421, 201] on span "Salles" at bounding box center [414, 199] width 37 height 19
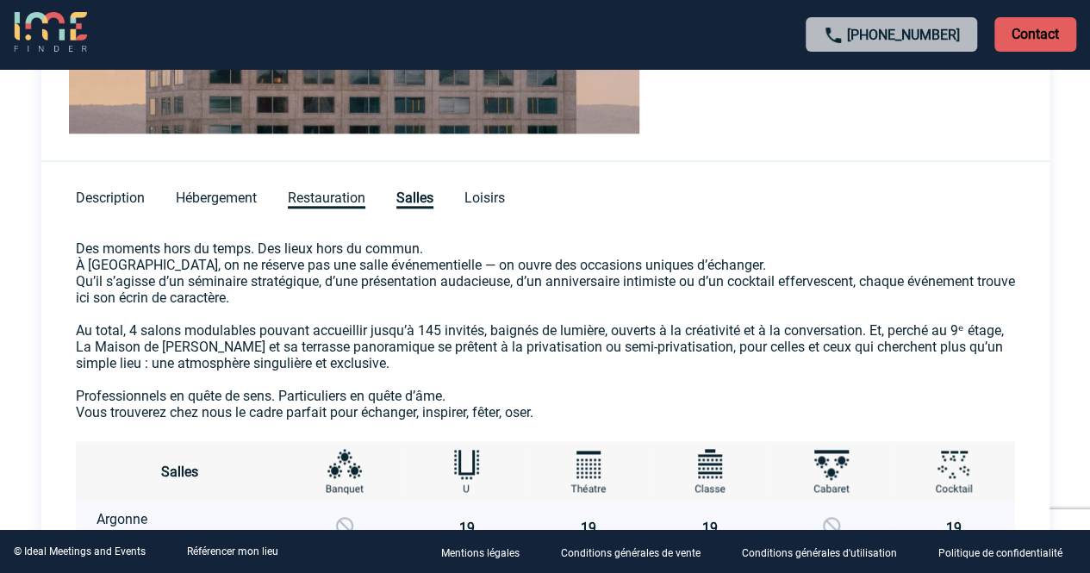
click at [302, 202] on span "Restauration" at bounding box center [327, 199] width 78 height 19
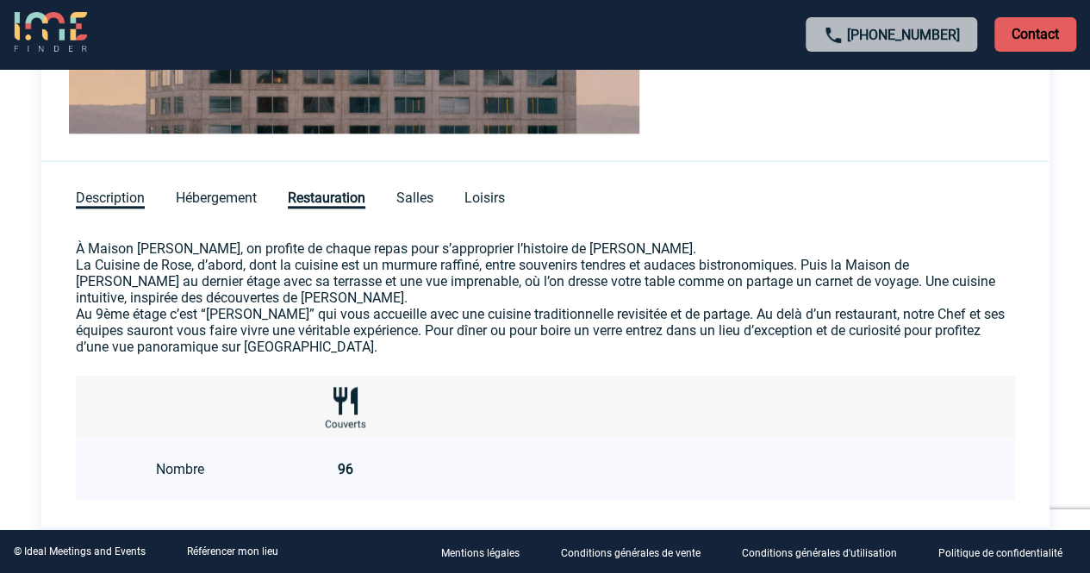
click at [105, 190] on span "Description" at bounding box center [110, 199] width 69 height 19
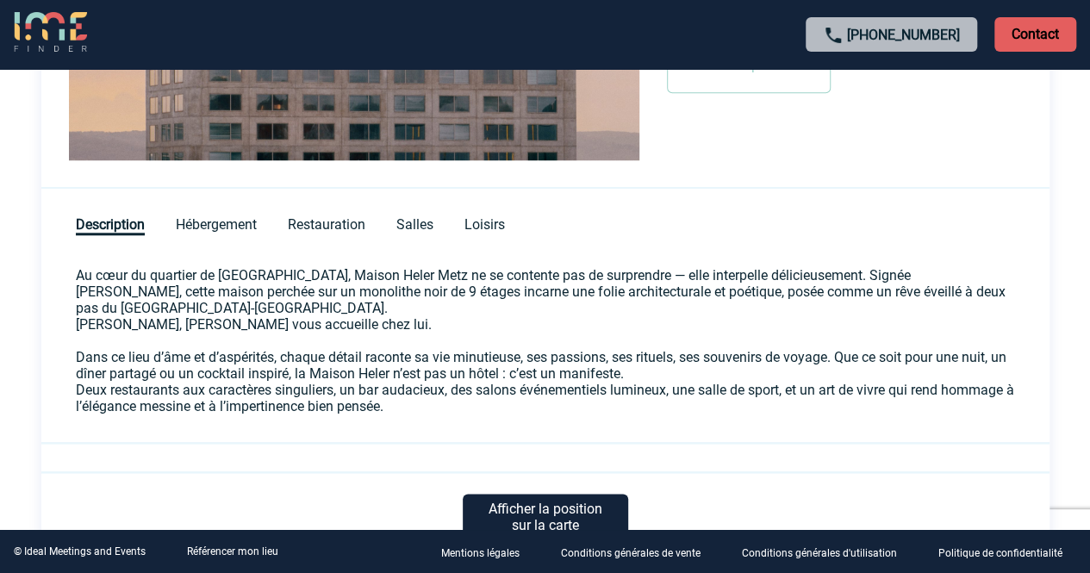
scroll to position [856, 0]
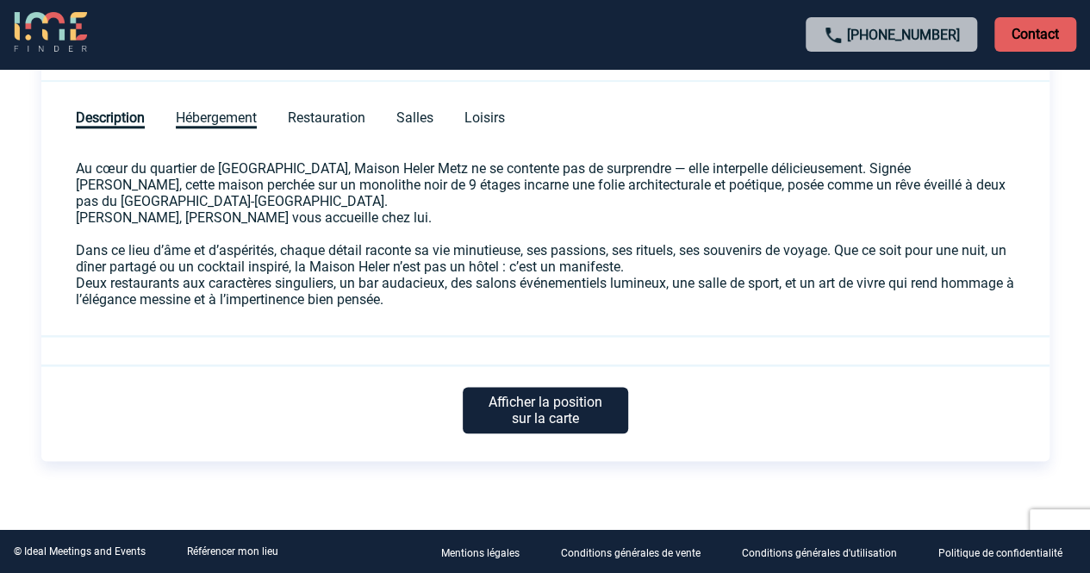
click at [212, 116] on span "Hébergement" at bounding box center [216, 118] width 81 height 19
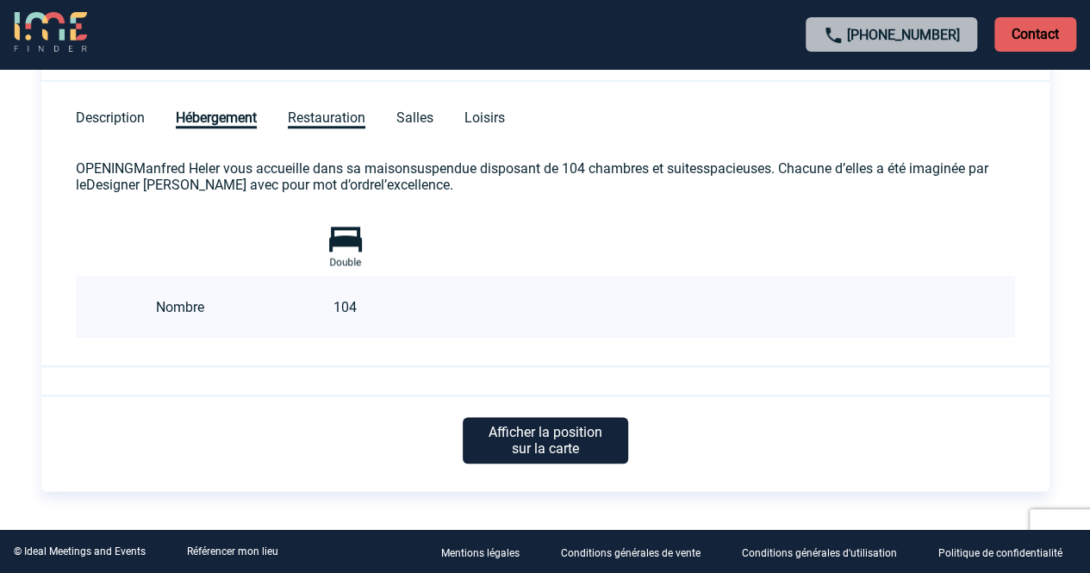
click at [324, 109] on span "Restauration" at bounding box center [327, 118] width 78 height 19
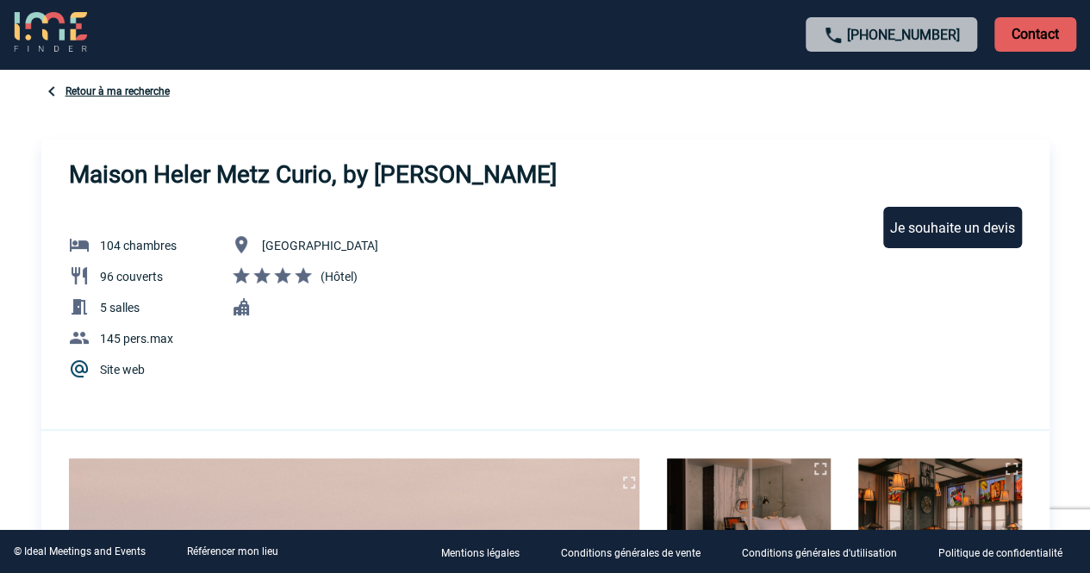
scroll to position [0, 0]
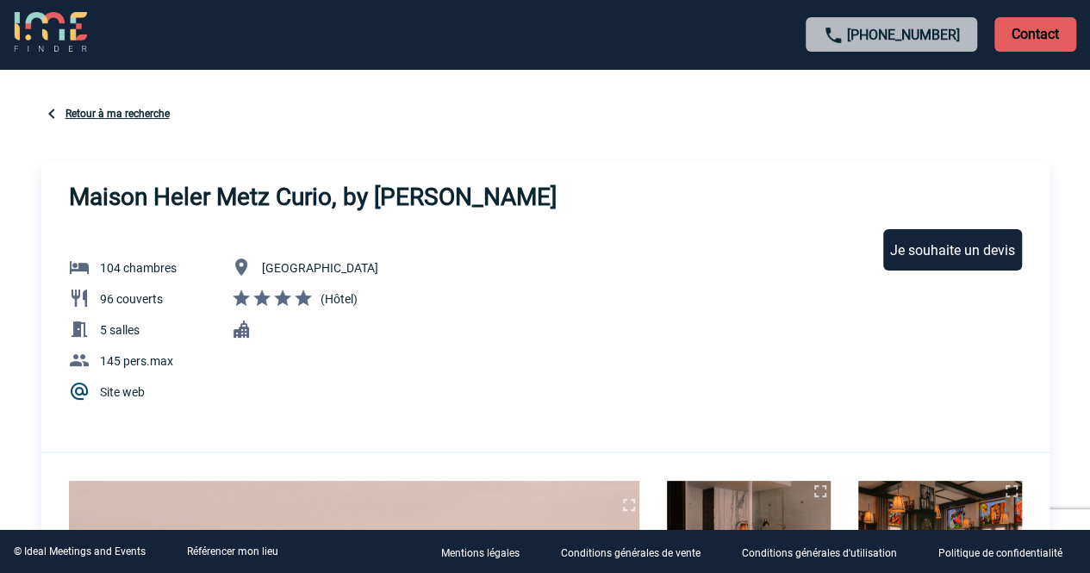
click at [149, 111] on link "Retour à ma recherche" at bounding box center [117, 114] width 104 height 12
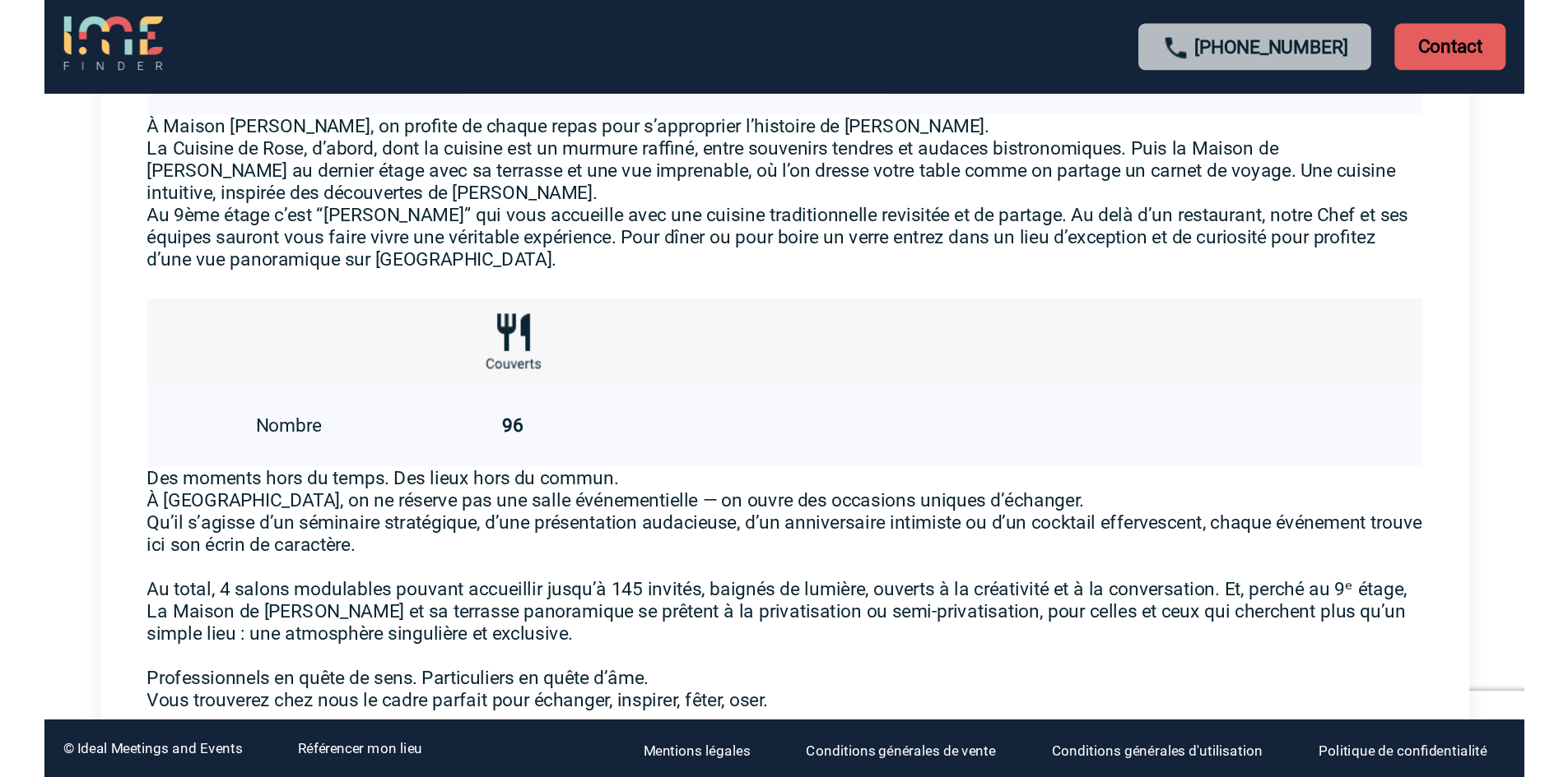
scroll to position [1234, 0]
